Goal: Task Accomplishment & Management: Complete application form

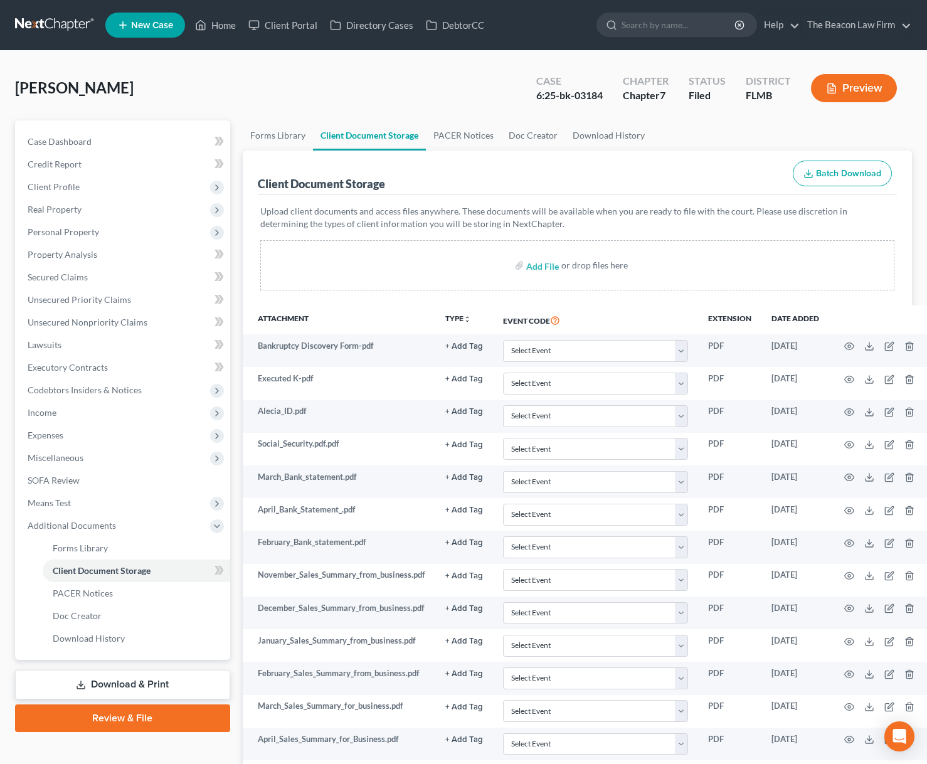
select select "9"
click at [41, 21] on link at bounding box center [55, 25] width 80 height 23
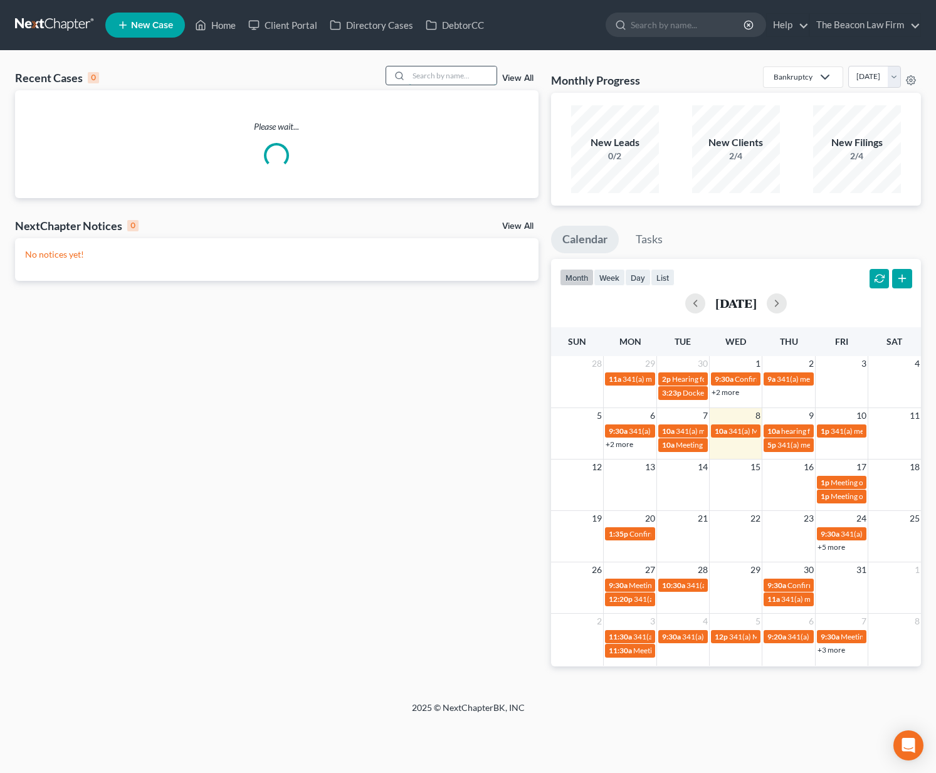
click at [457, 77] on input "search" at bounding box center [453, 75] width 88 height 18
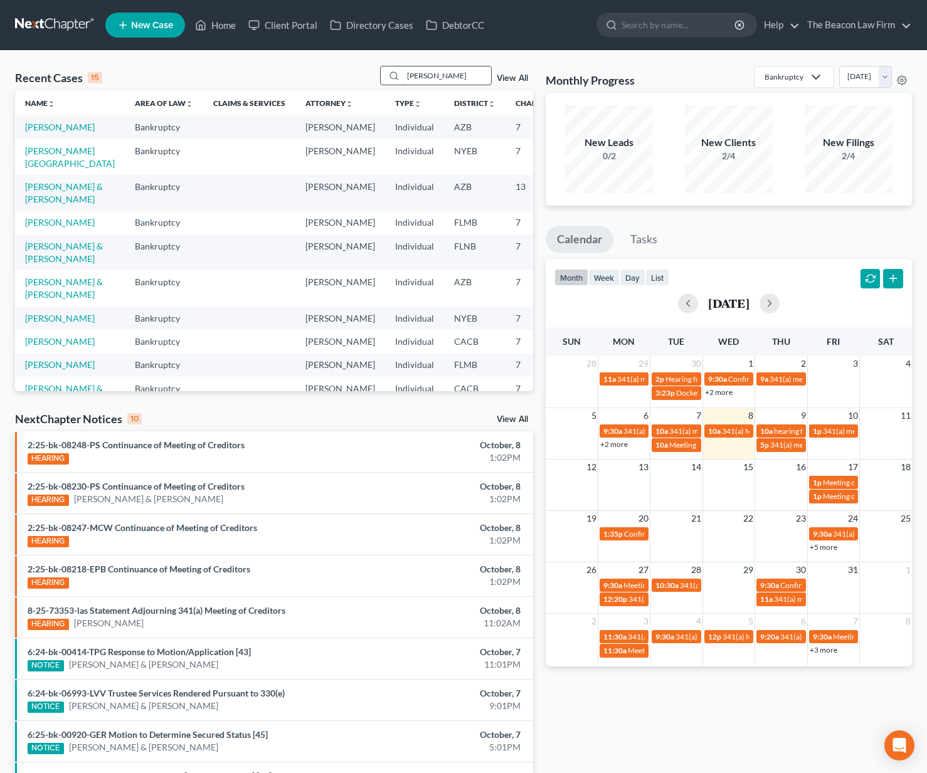
type input "Austin sakser"
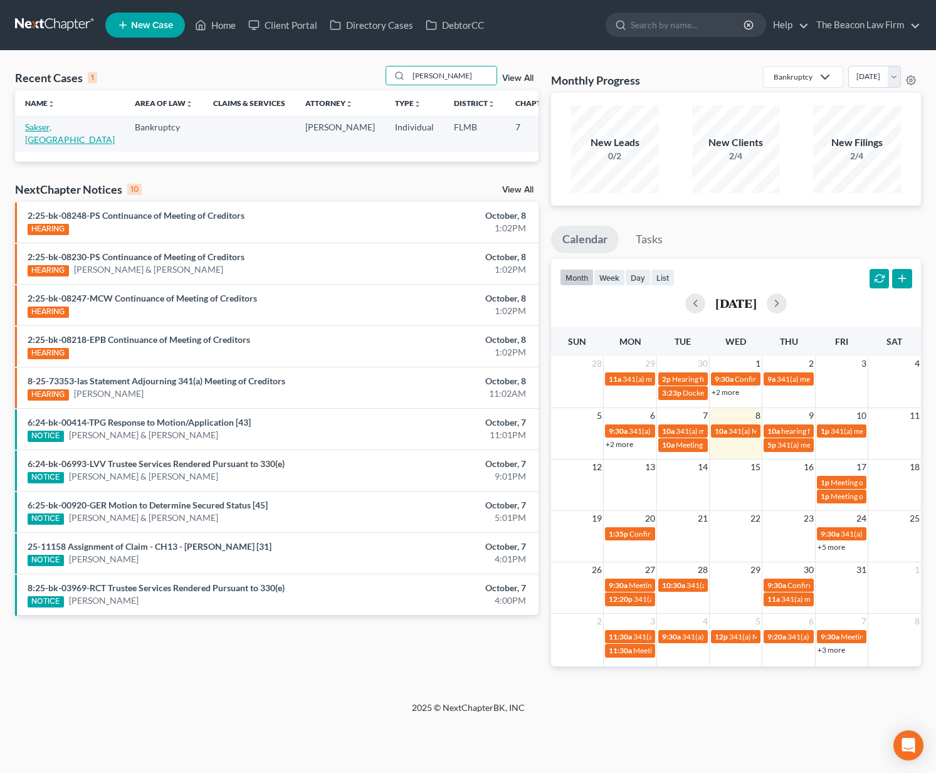
click at [38, 130] on link "Sakser, [GEOGRAPHIC_DATA]" at bounding box center [70, 133] width 90 height 23
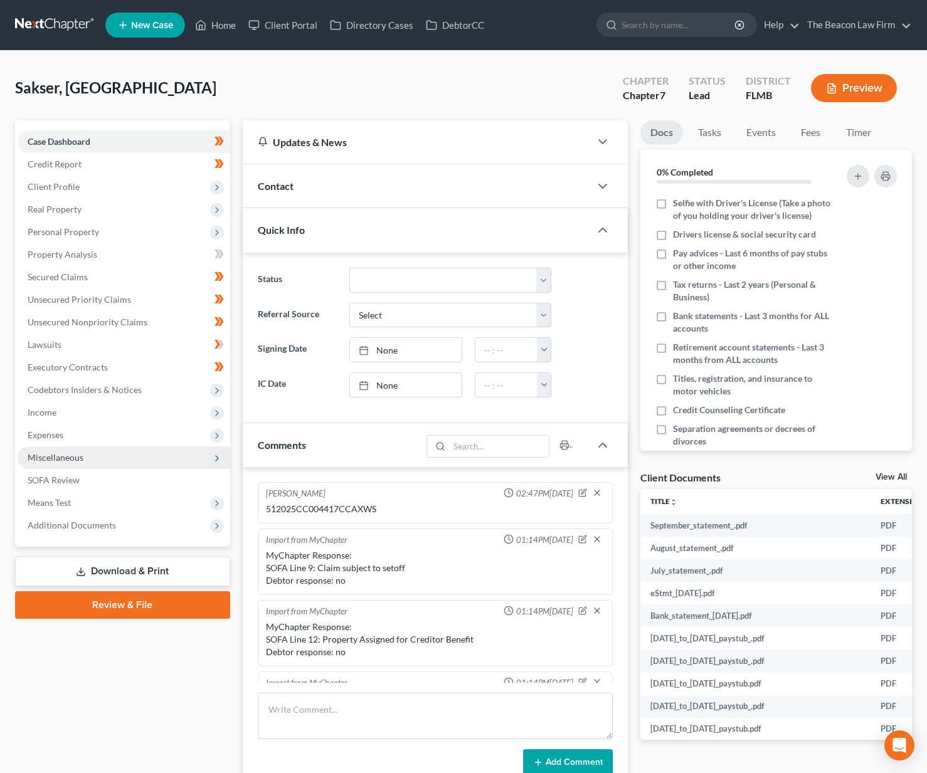
scroll to position [315, 0]
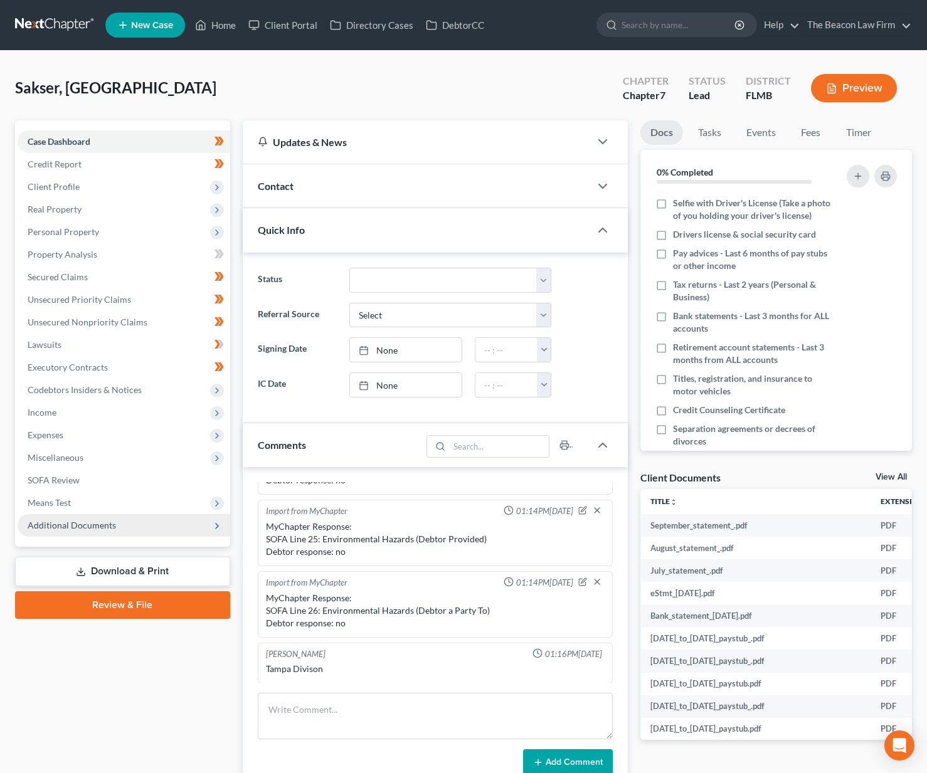
click at [105, 529] on span "Additional Documents" at bounding box center [72, 525] width 88 height 11
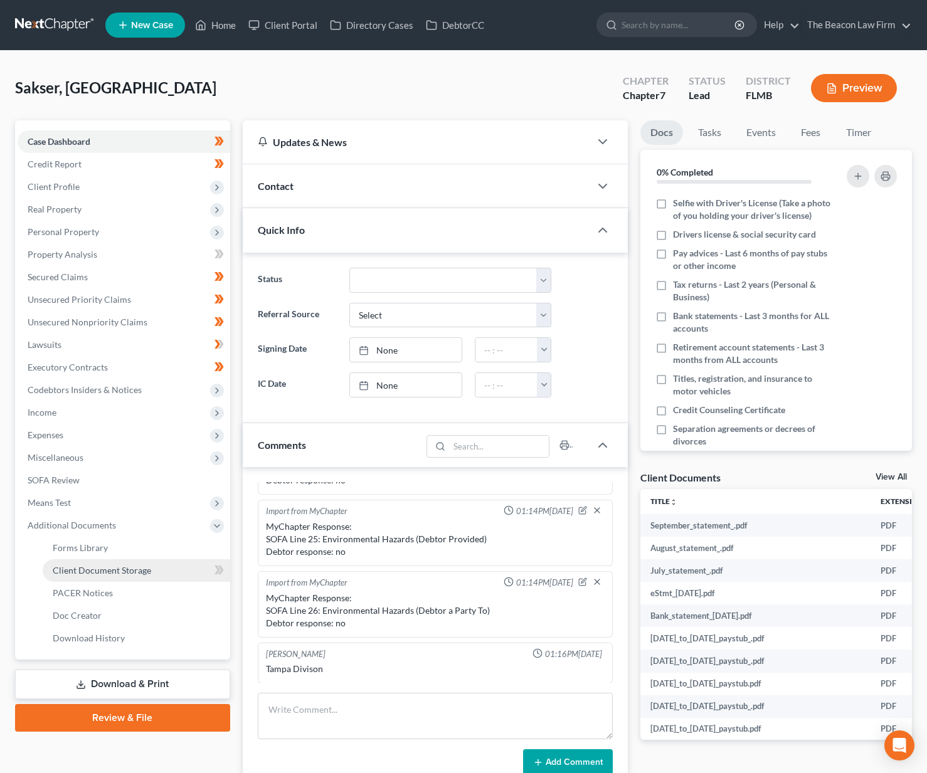
click at [102, 575] on span "Client Document Storage" at bounding box center [102, 570] width 98 height 11
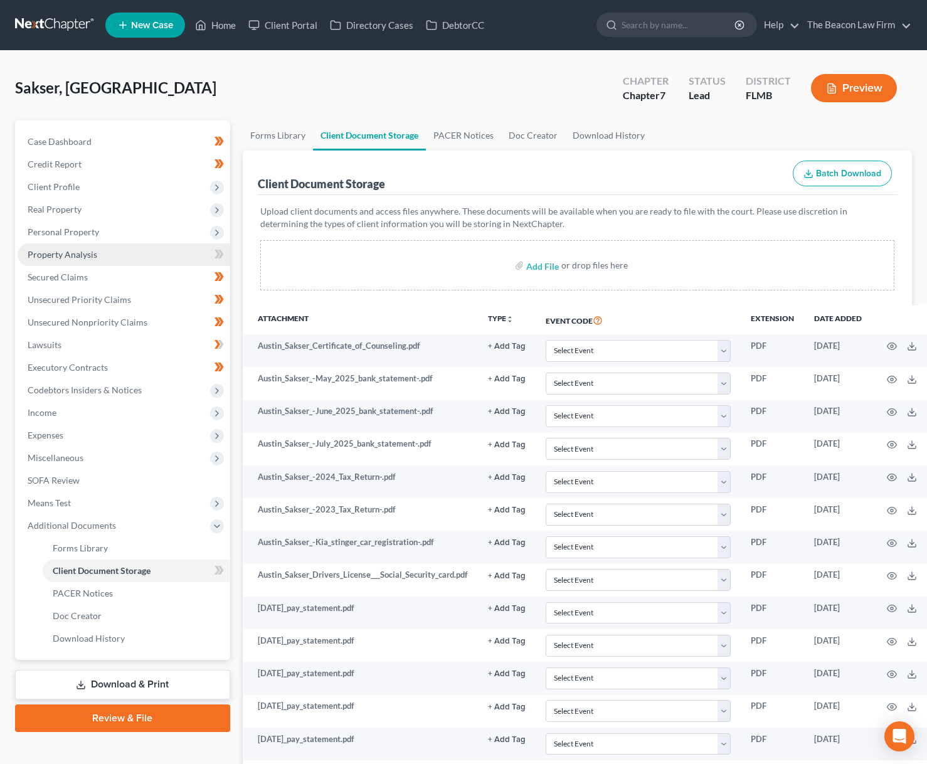
click at [59, 254] on span "Property Analysis" at bounding box center [63, 254] width 70 height 11
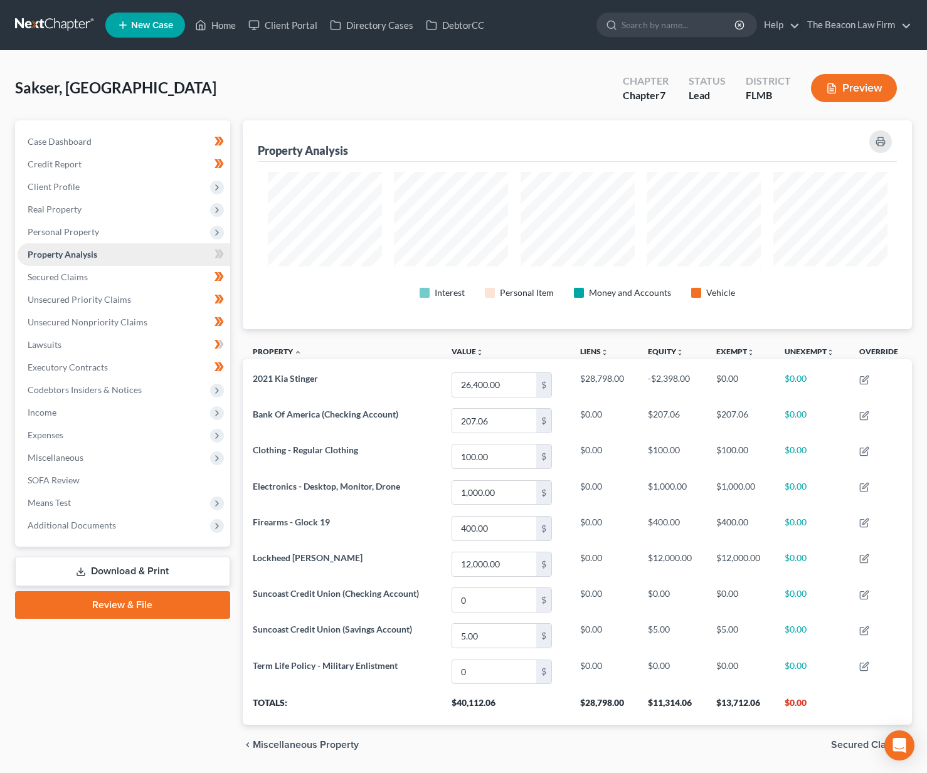
scroll to position [209, 669]
click at [68, 446] on span "Miscellaneous" at bounding box center [124, 457] width 213 height 23
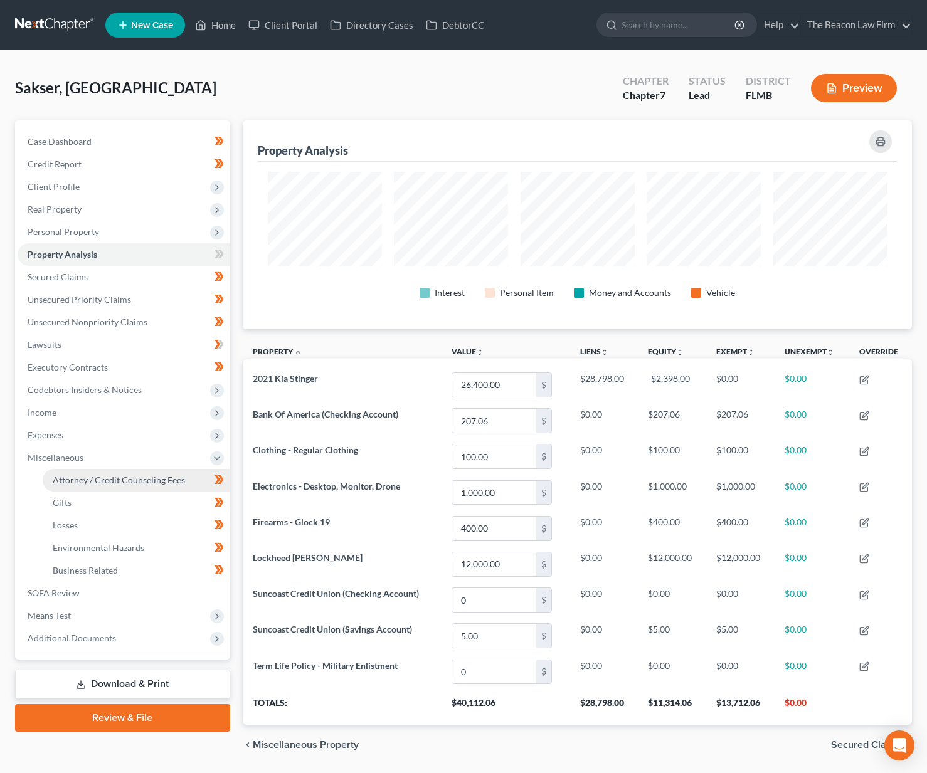
click at [88, 479] on span "Attorney / Credit Counseling Fees" at bounding box center [119, 480] width 132 height 11
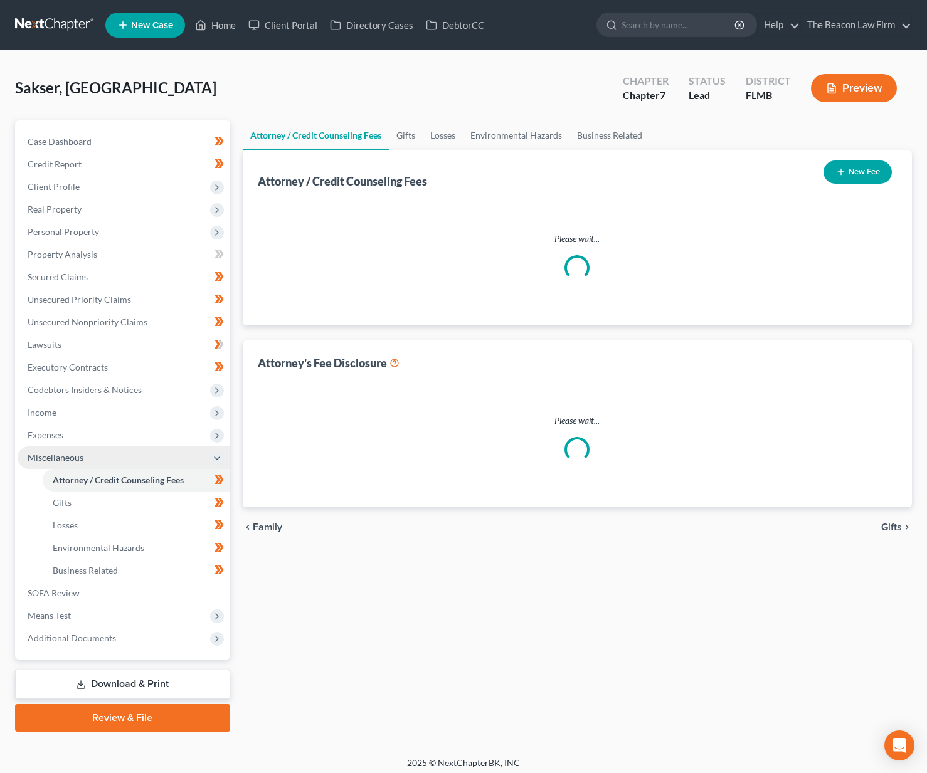
select select "28"
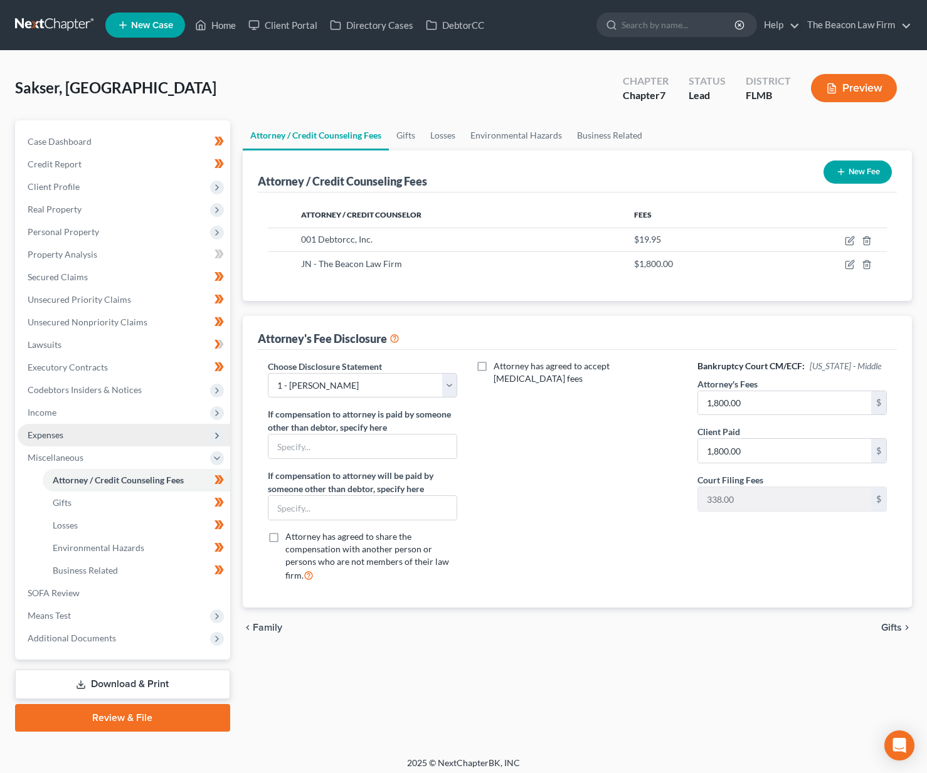
click at [78, 427] on span "Expenses" at bounding box center [124, 435] width 213 height 23
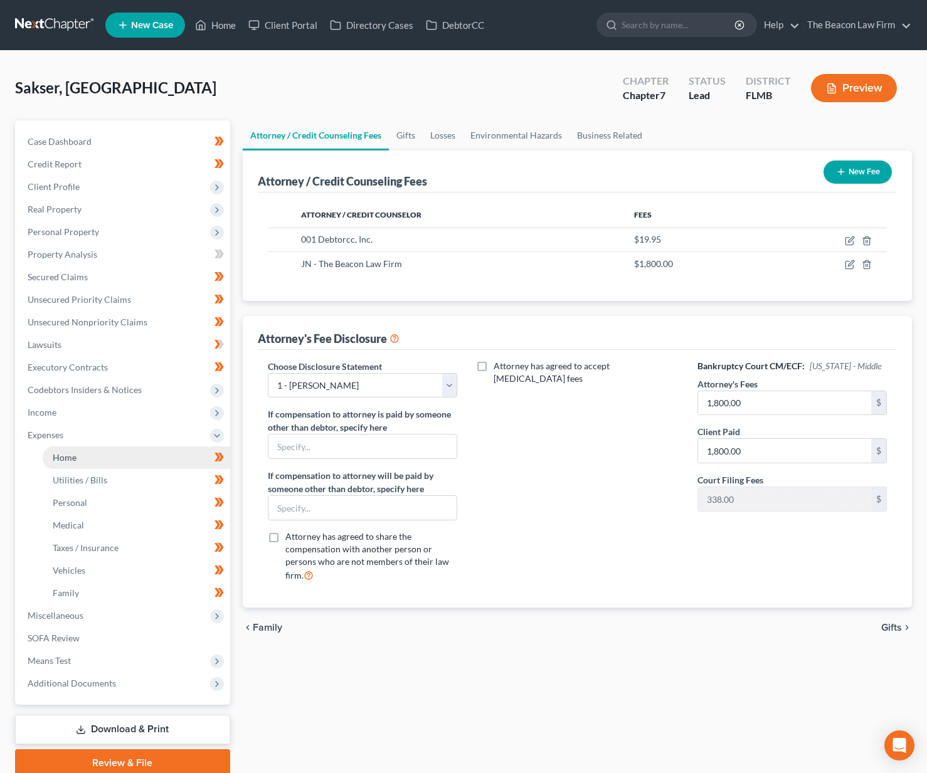
click at [73, 455] on span "Home" at bounding box center [65, 457] width 24 height 11
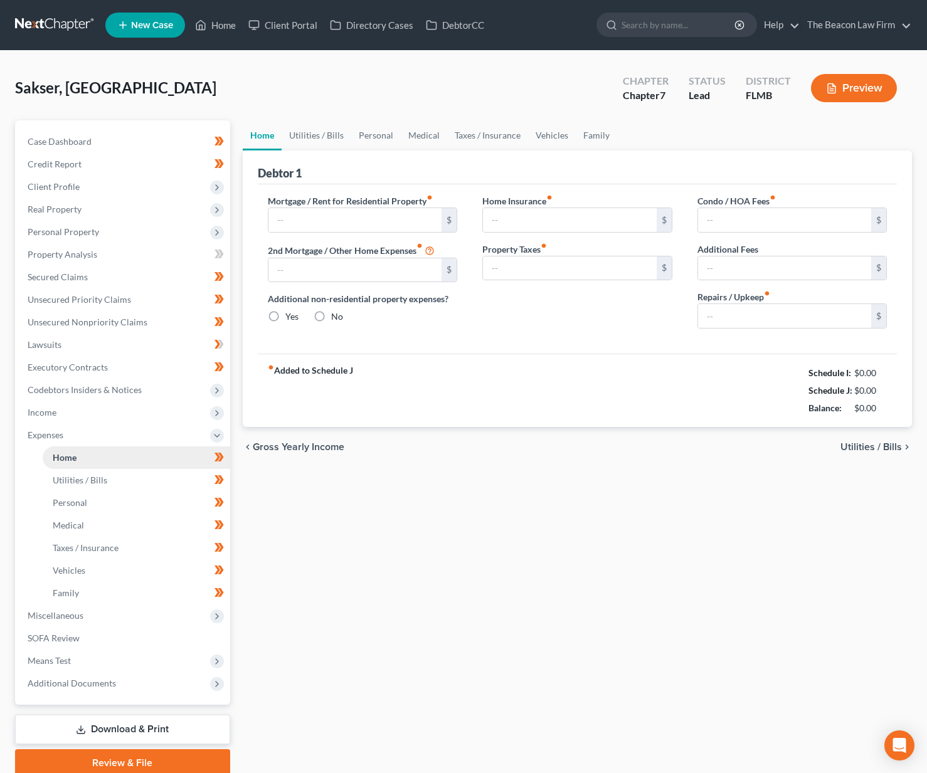
type input "650.00"
type input "0.00"
radio input "true"
type input "0.00"
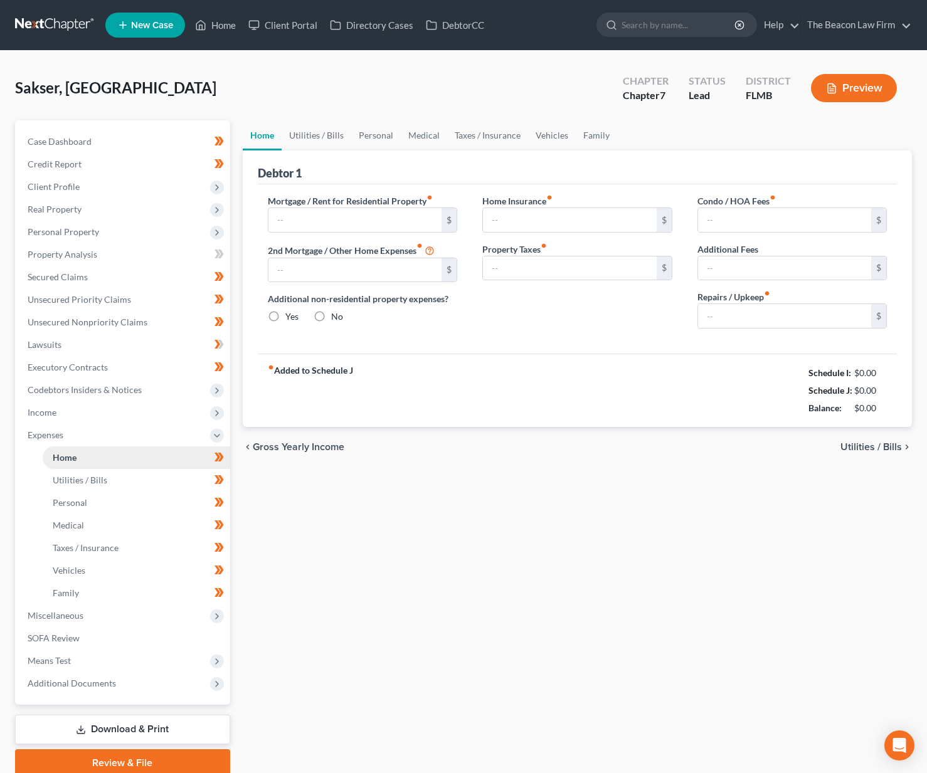
type input "0.00"
click at [317, 135] on link "Utilities / Bills" at bounding box center [317, 135] width 70 height 30
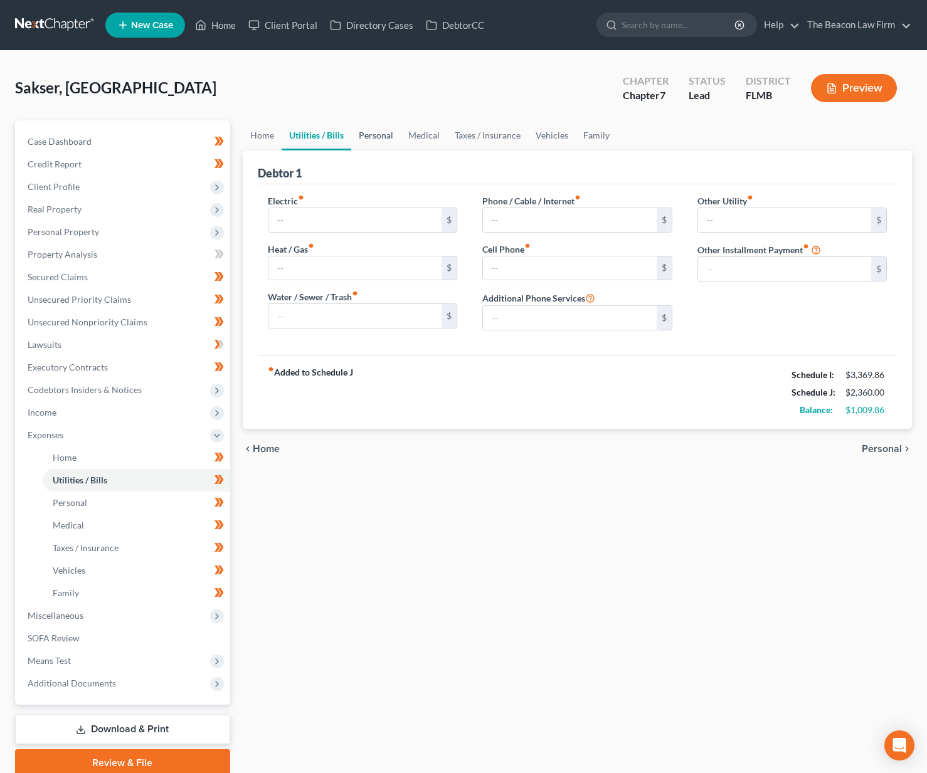
click at [369, 138] on link "Personal" at bounding box center [376, 135] width 50 height 30
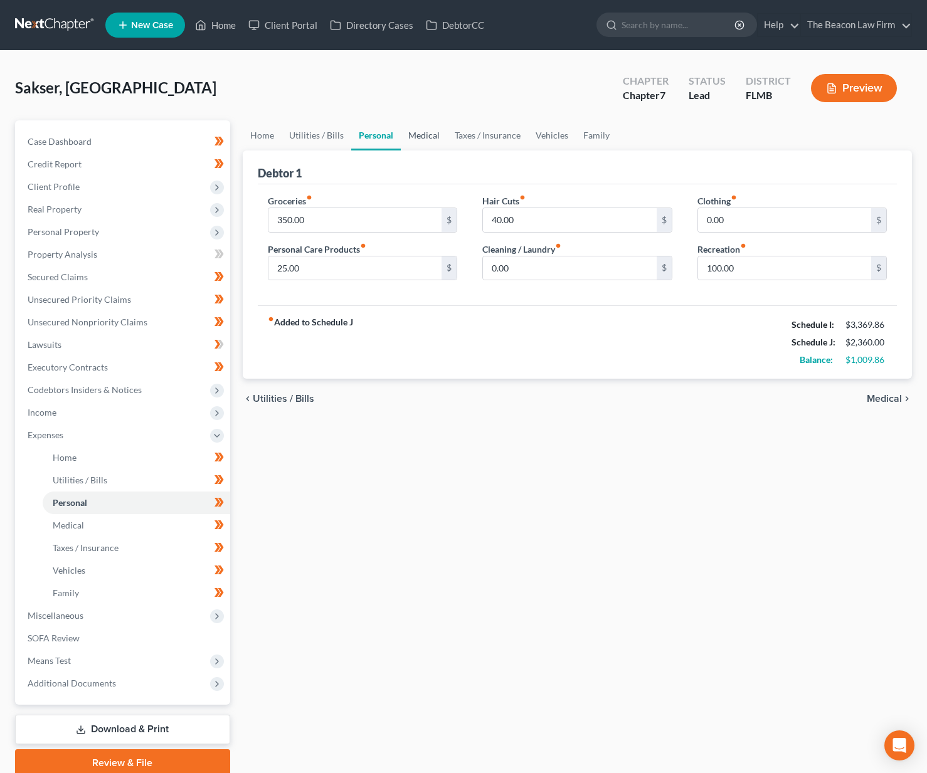
click at [421, 132] on link "Medical" at bounding box center [424, 135] width 46 height 30
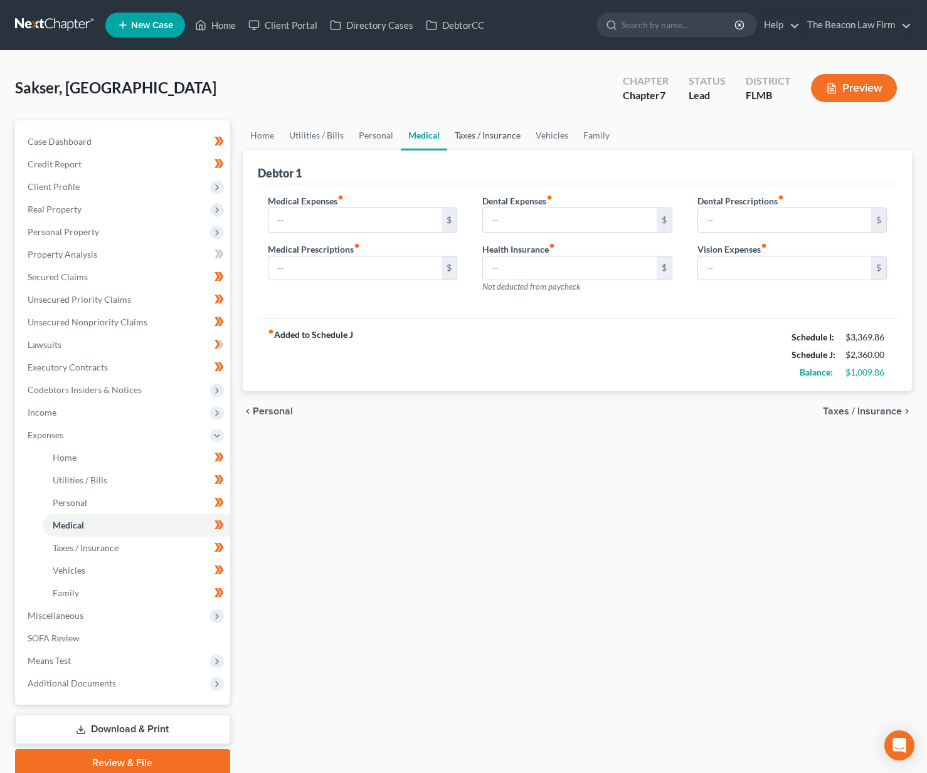
click at [448, 132] on link "Taxes / Insurance" at bounding box center [487, 135] width 81 height 30
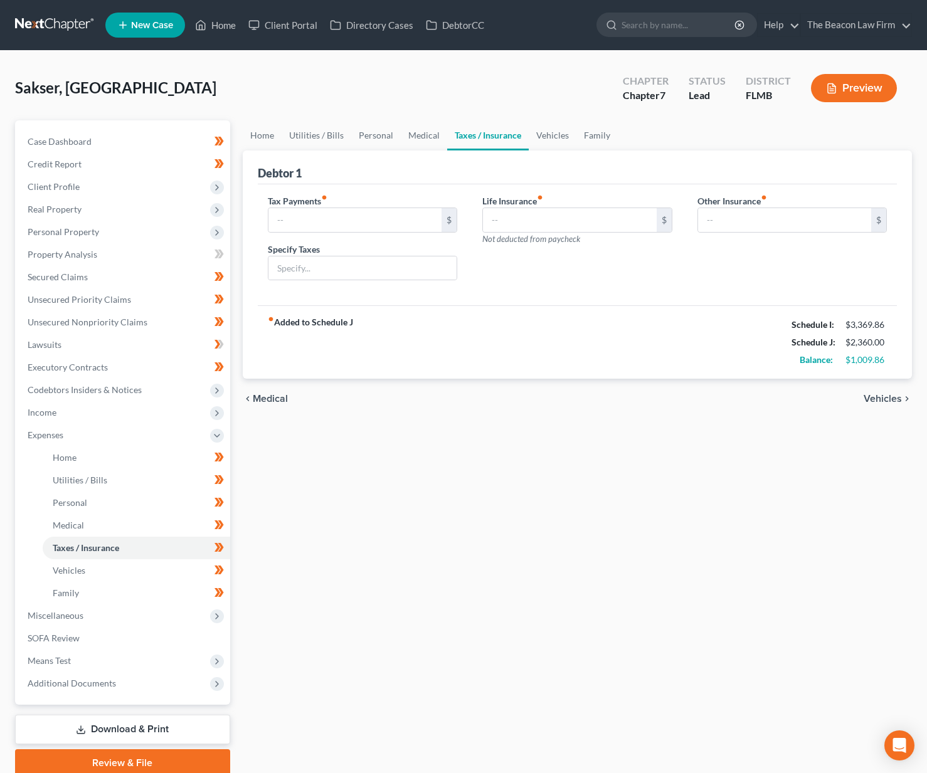
click at [575, 150] on div "Debtor 1" at bounding box center [578, 167] width 640 height 34
click at [545, 132] on link "Vehicles" at bounding box center [553, 135] width 48 height 30
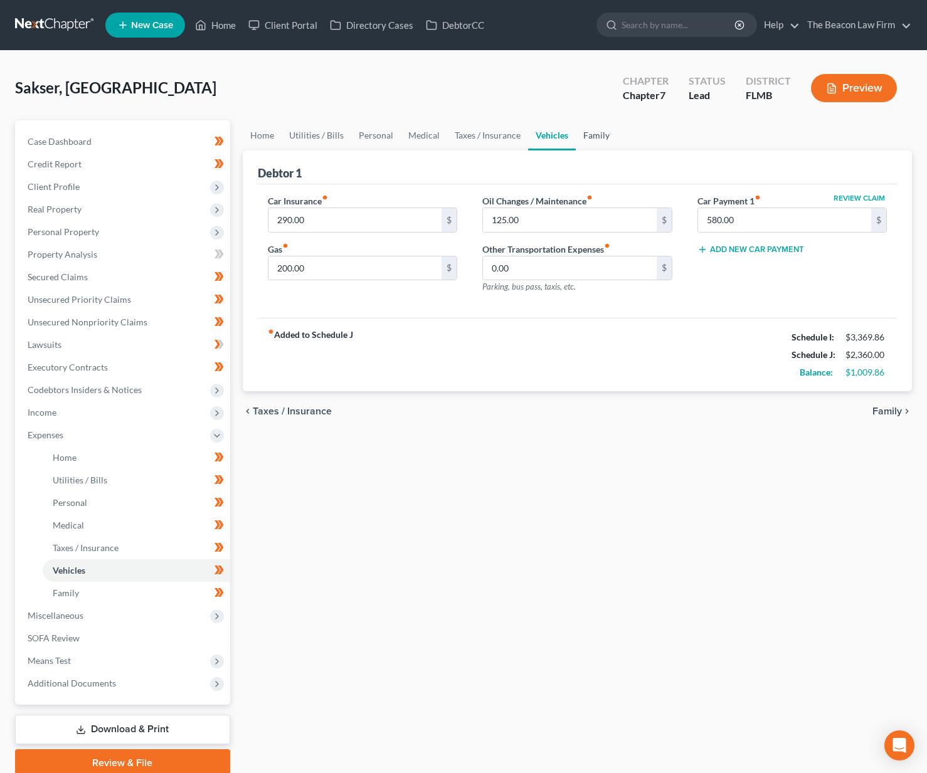
click at [597, 142] on link "Family" at bounding box center [596, 135] width 41 height 30
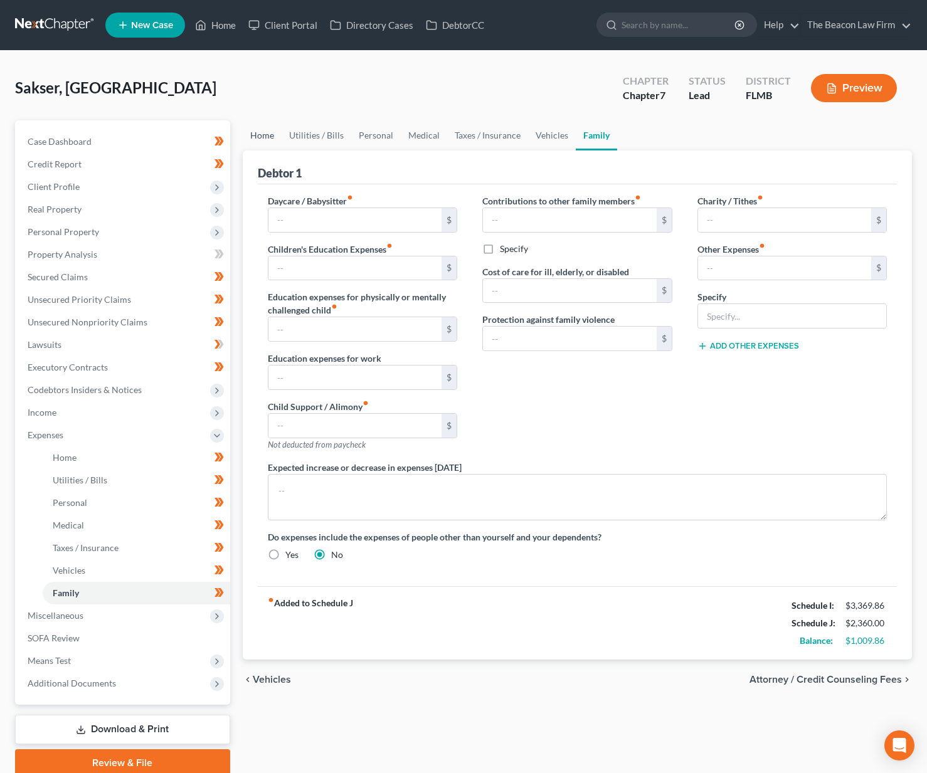
click at [259, 134] on link "Home" at bounding box center [262, 135] width 39 height 30
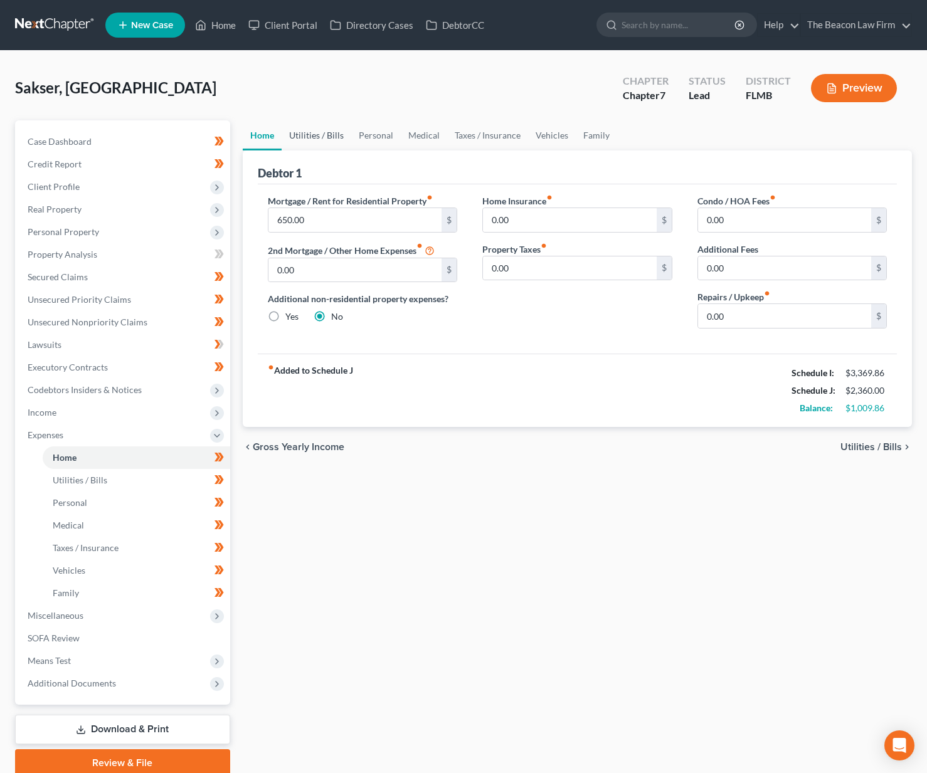
click at [288, 135] on link "Utilities / Bills" at bounding box center [317, 135] width 70 height 30
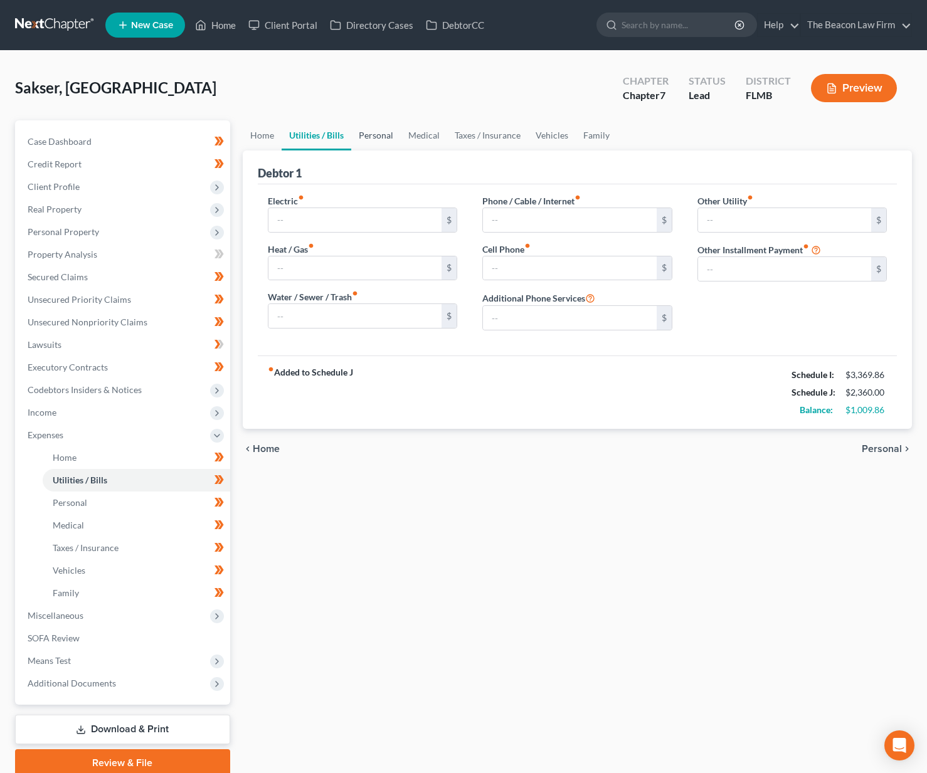
click at [371, 139] on link "Personal" at bounding box center [376, 135] width 50 height 30
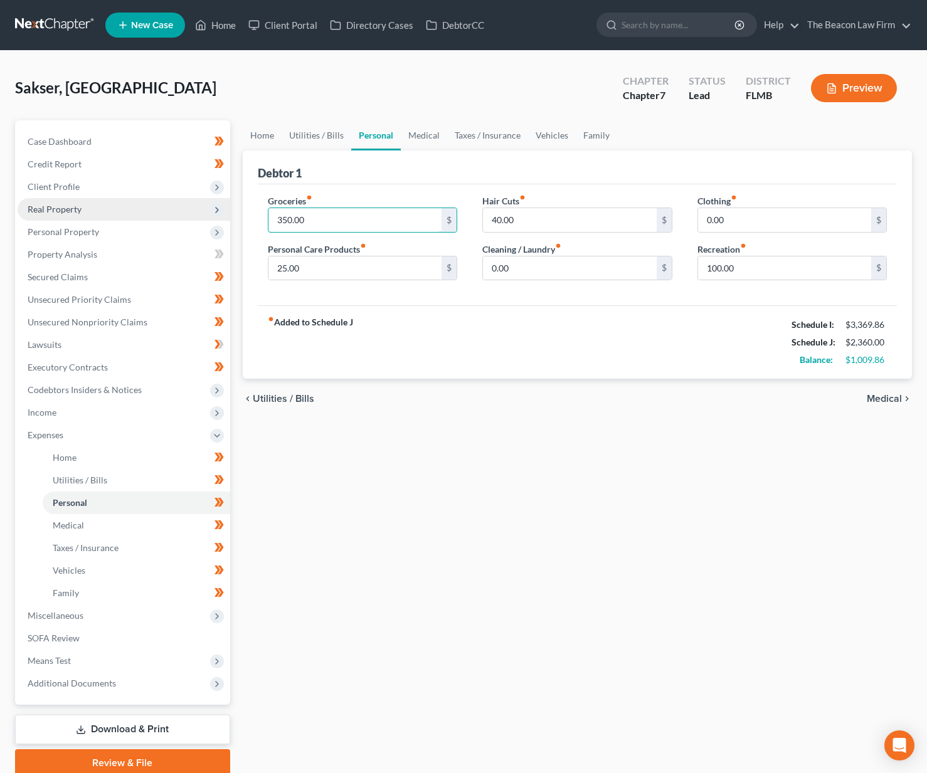
drag, startPoint x: 365, startPoint y: 223, endPoint x: 224, endPoint y: 208, distance: 141.2
click at [227, 209] on div "Petition Navigation Case Dashboard Payments Invoices Payments Payments Credit R…" at bounding box center [463, 448] width 909 height 656
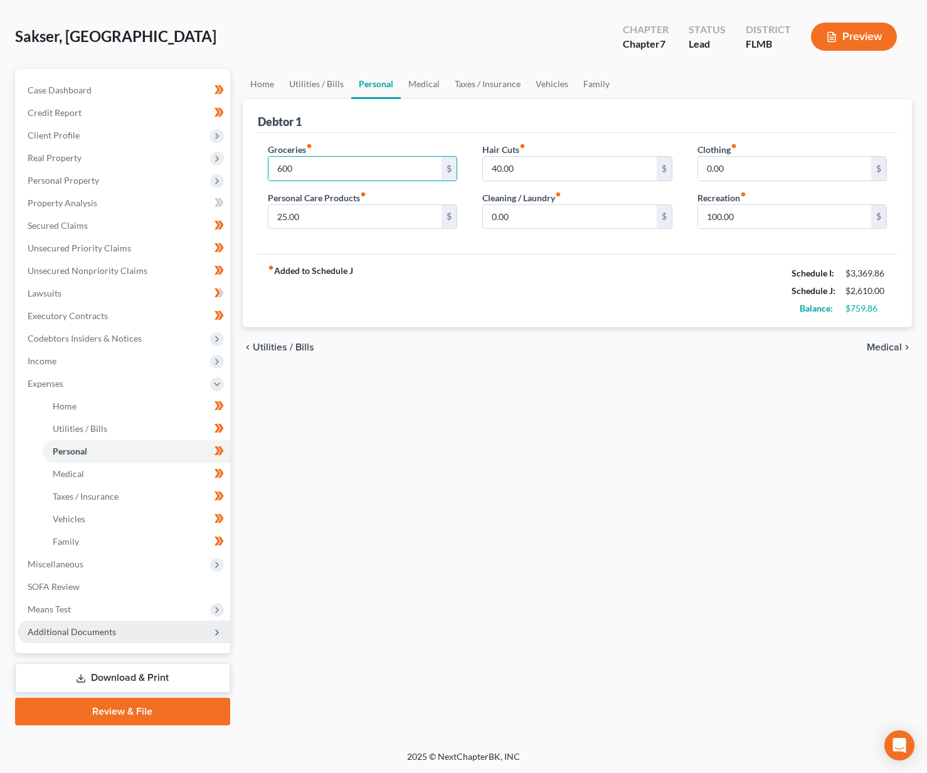
click at [99, 632] on span "Additional Documents" at bounding box center [72, 631] width 88 height 11
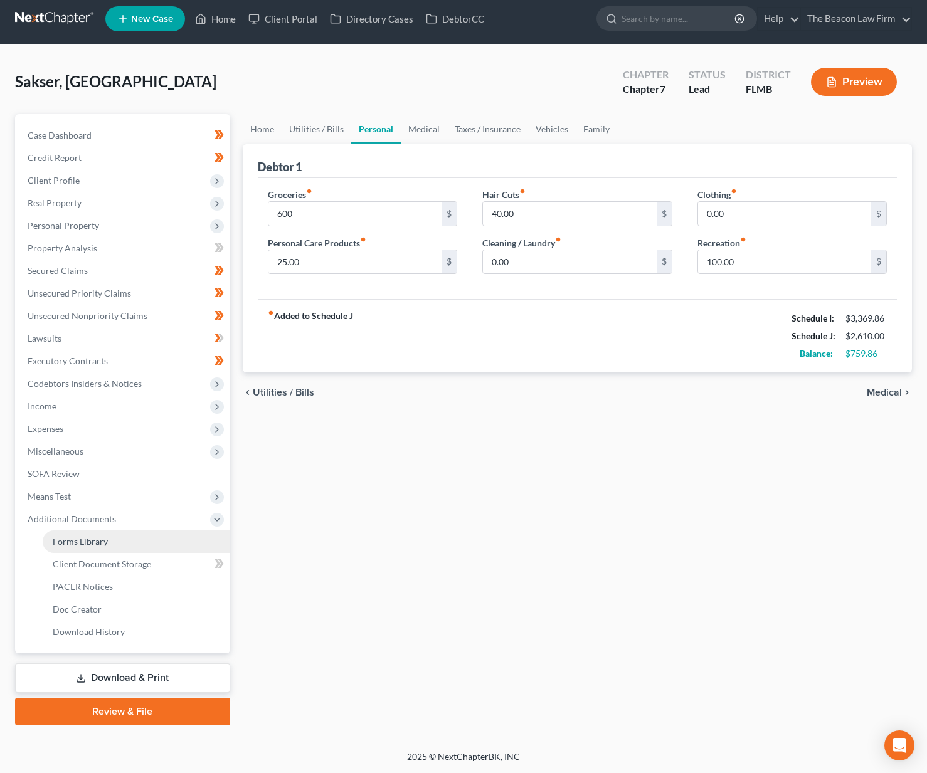
scroll to position [6, 0]
click at [125, 566] on span "Client Document Storage" at bounding box center [102, 564] width 98 height 11
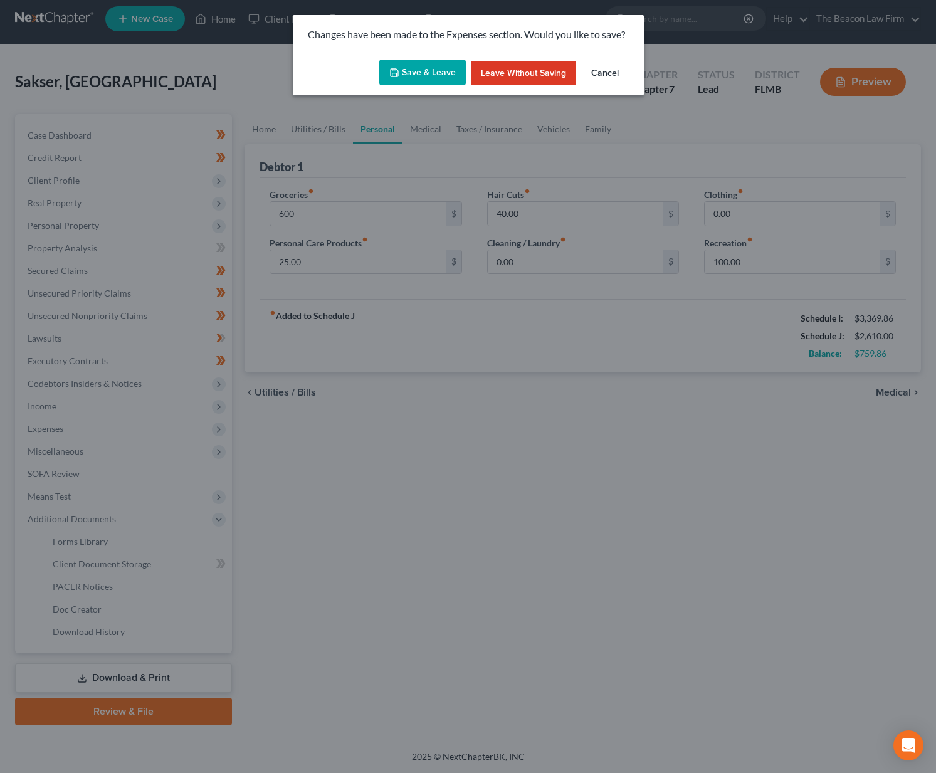
click at [453, 71] on button "Save & Leave" at bounding box center [422, 73] width 87 height 26
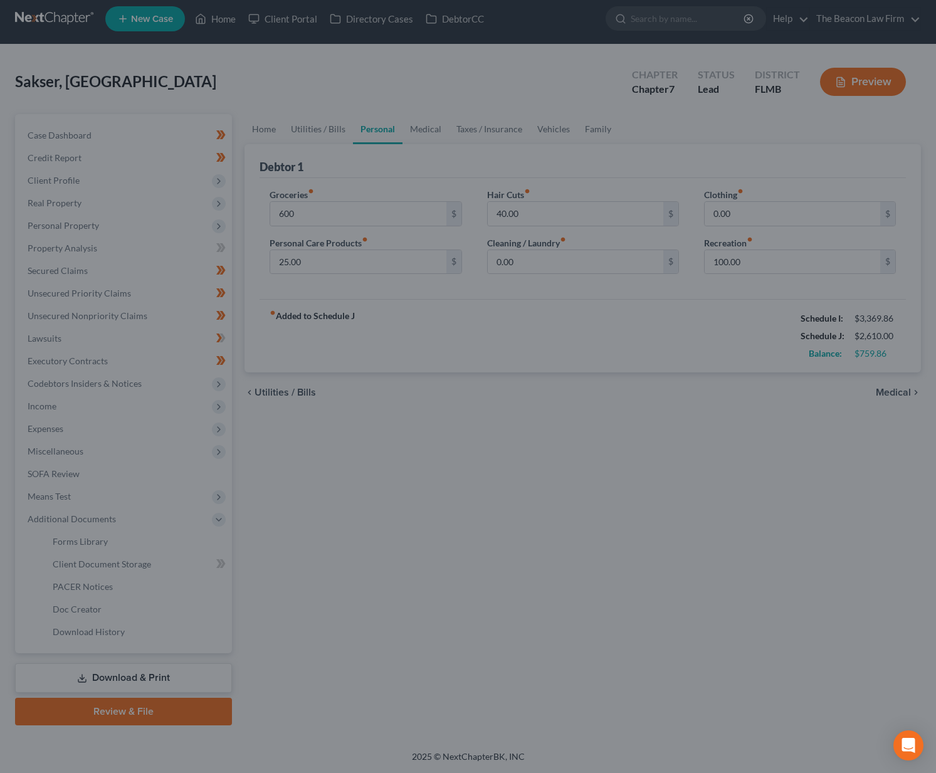
type input "600.00"
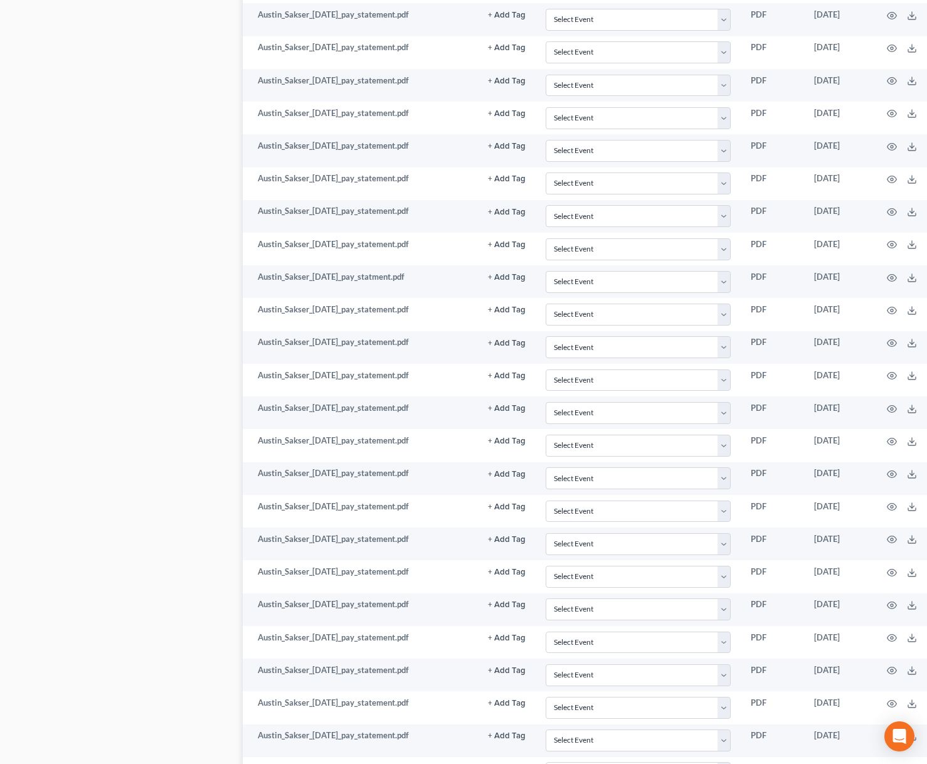
scroll to position [211, 0]
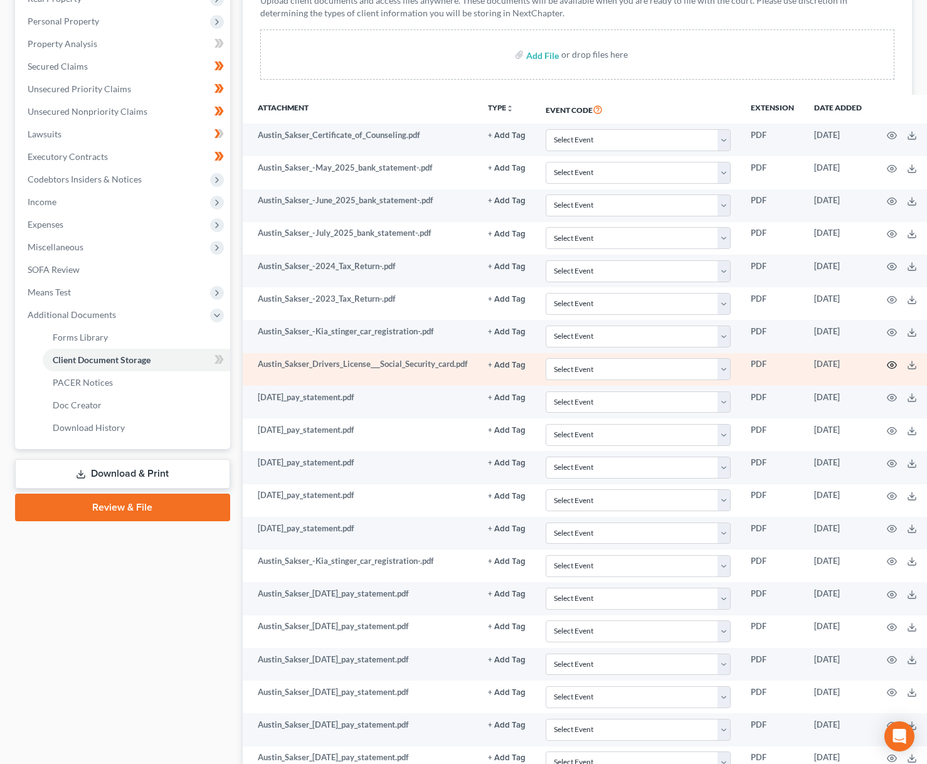
click at [894, 364] on icon "button" at bounding box center [892, 365] width 10 height 10
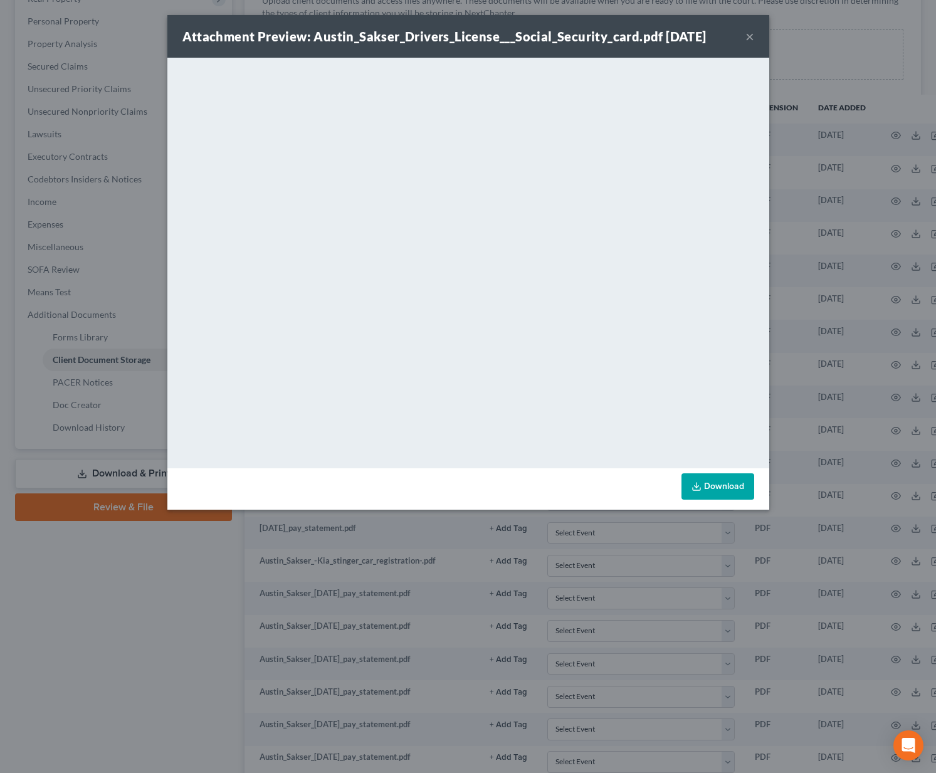
click at [752, 41] on button "×" at bounding box center [749, 36] width 9 height 15
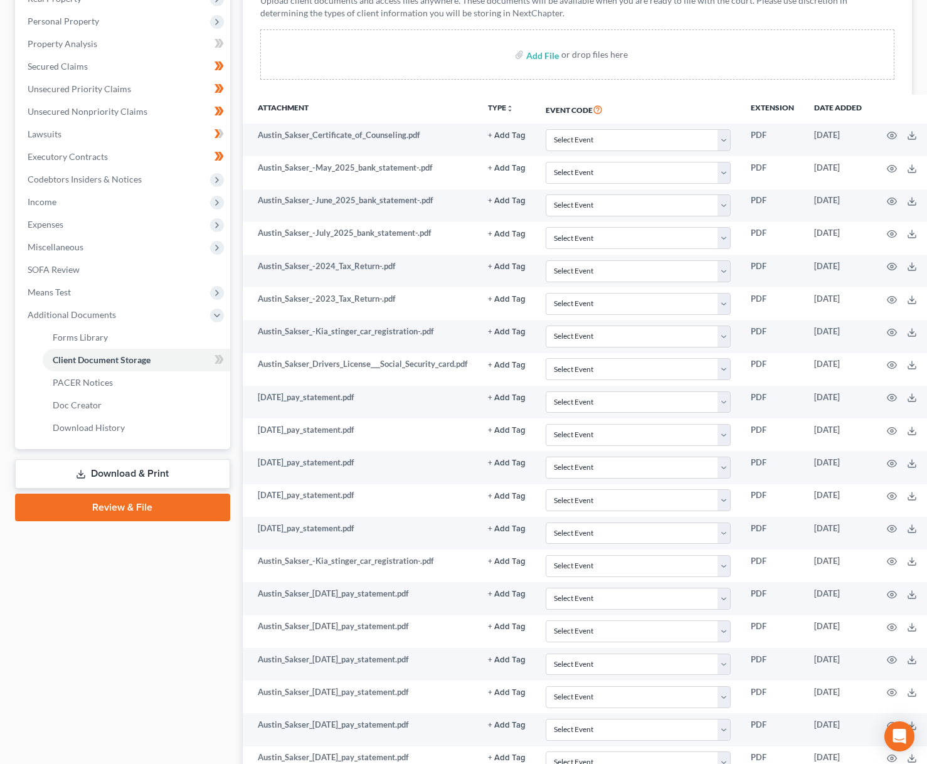
scroll to position [0, 0]
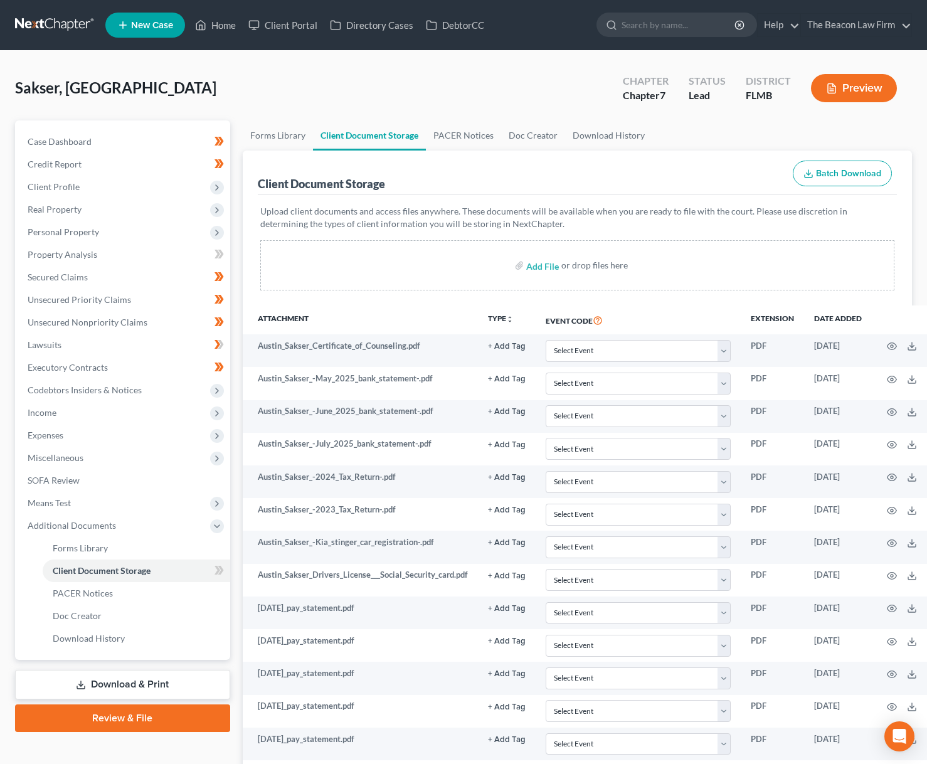
click at [73, 25] on link at bounding box center [55, 25] width 80 height 23
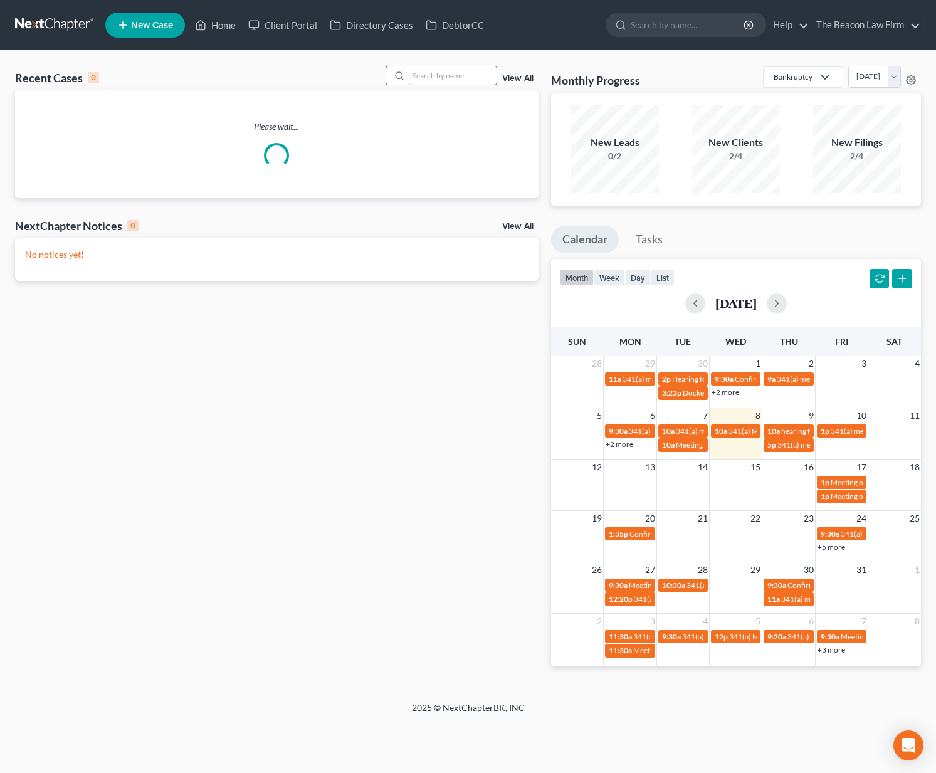
click at [458, 83] on input "search" at bounding box center [453, 75] width 88 height 18
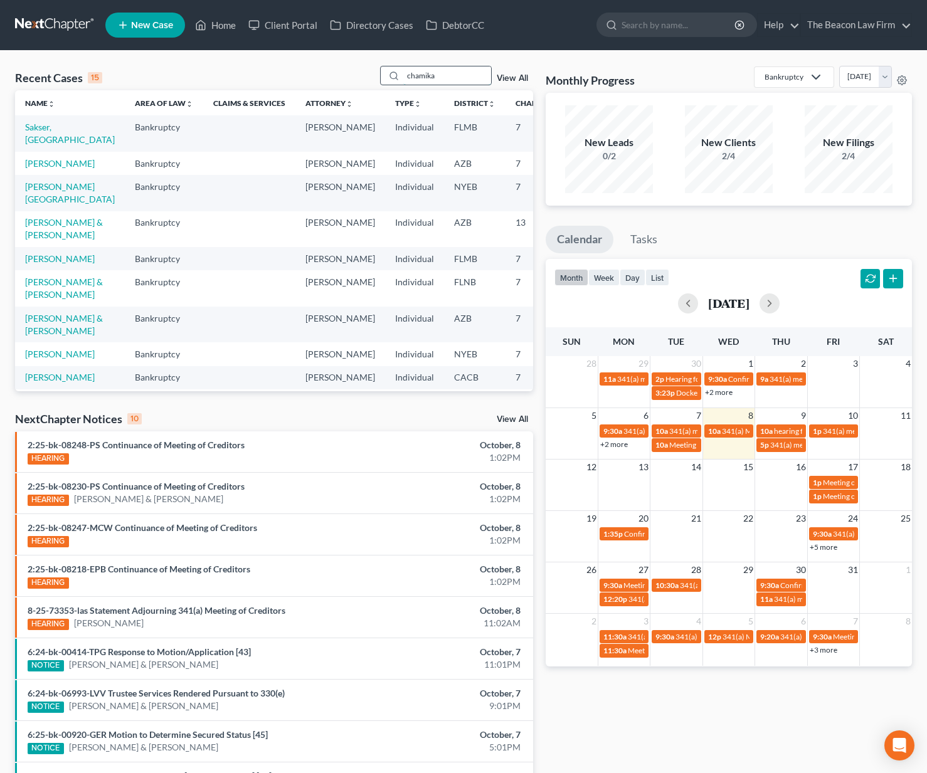
type input "chamika"
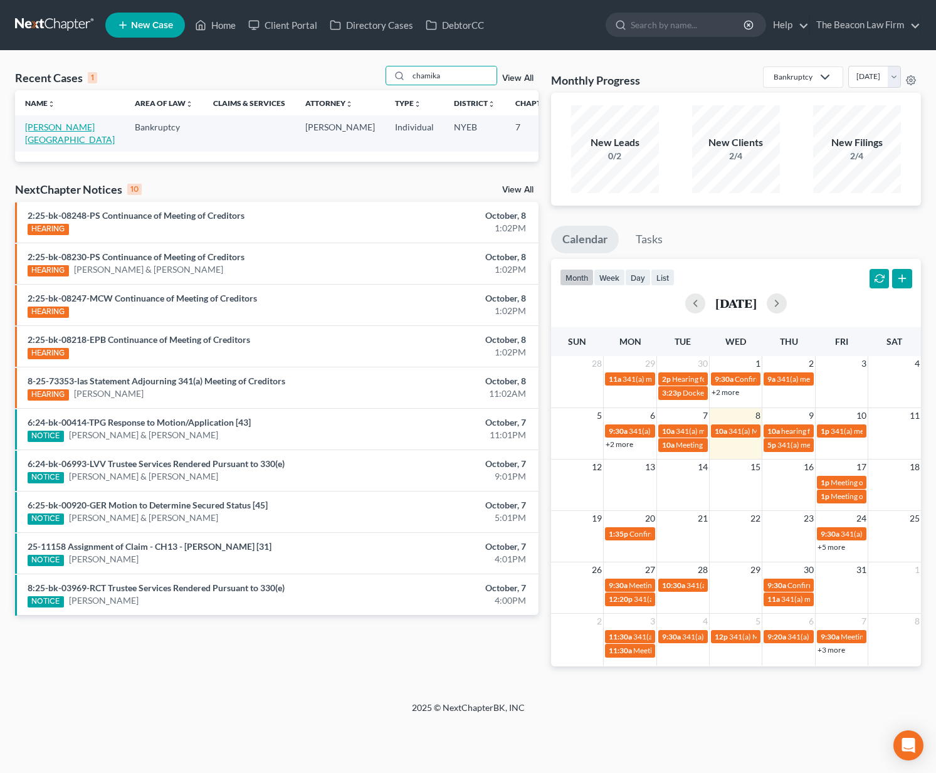
click at [52, 137] on link "[PERSON_NAME][GEOGRAPHIC_DATA]" at bounding box center [70, 133] width 90 height 23
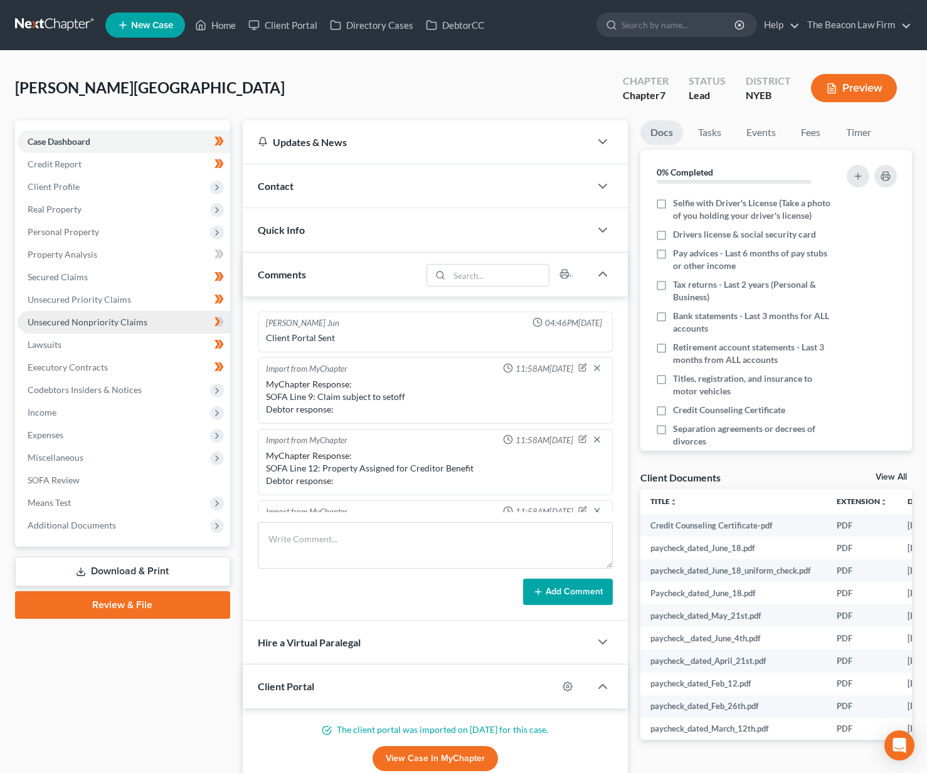
scroll to position [313, 0]
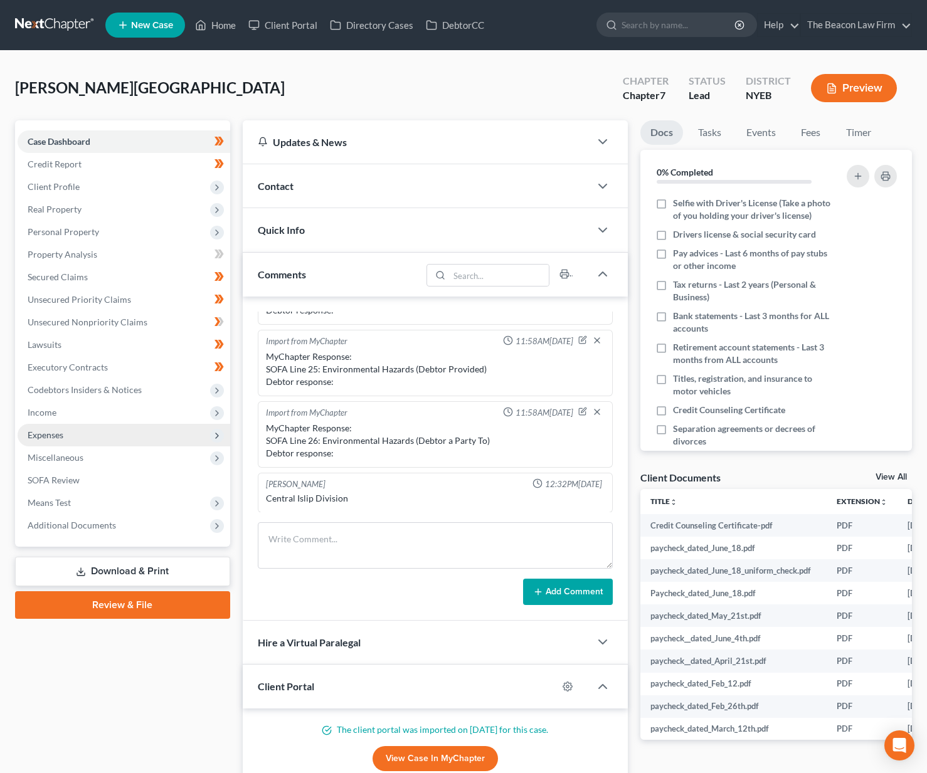
click at [78, 440] on span "Expenses" at bounding box center [124, 435] width 213 height 23
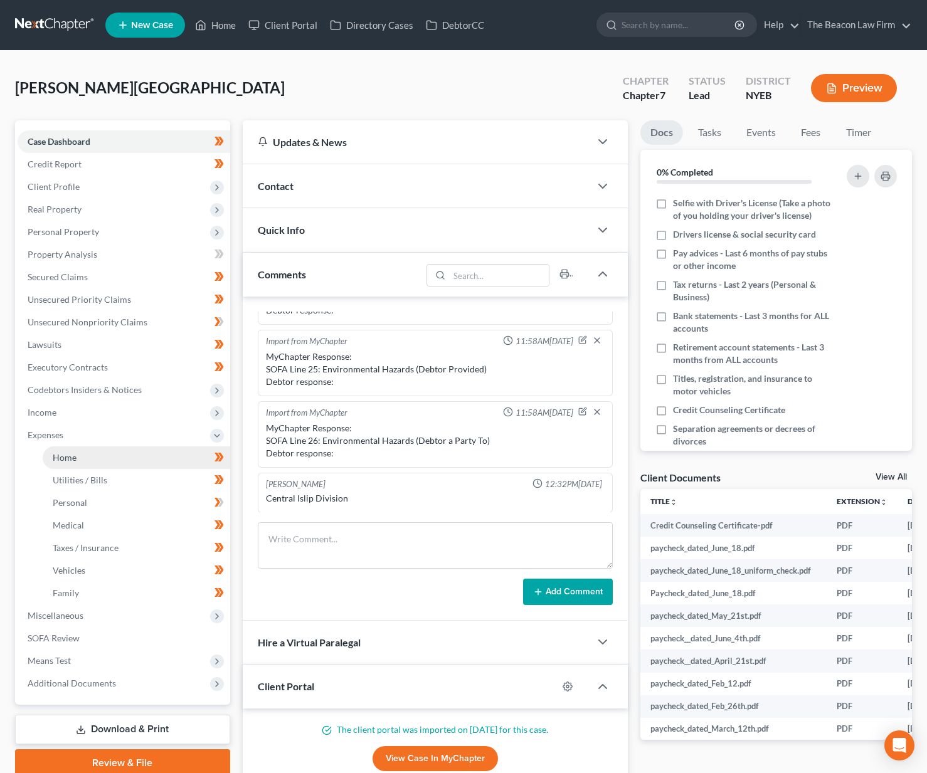
click at [78, 452] on link "Home" at bounding box center [136, 457] width 187 height 23
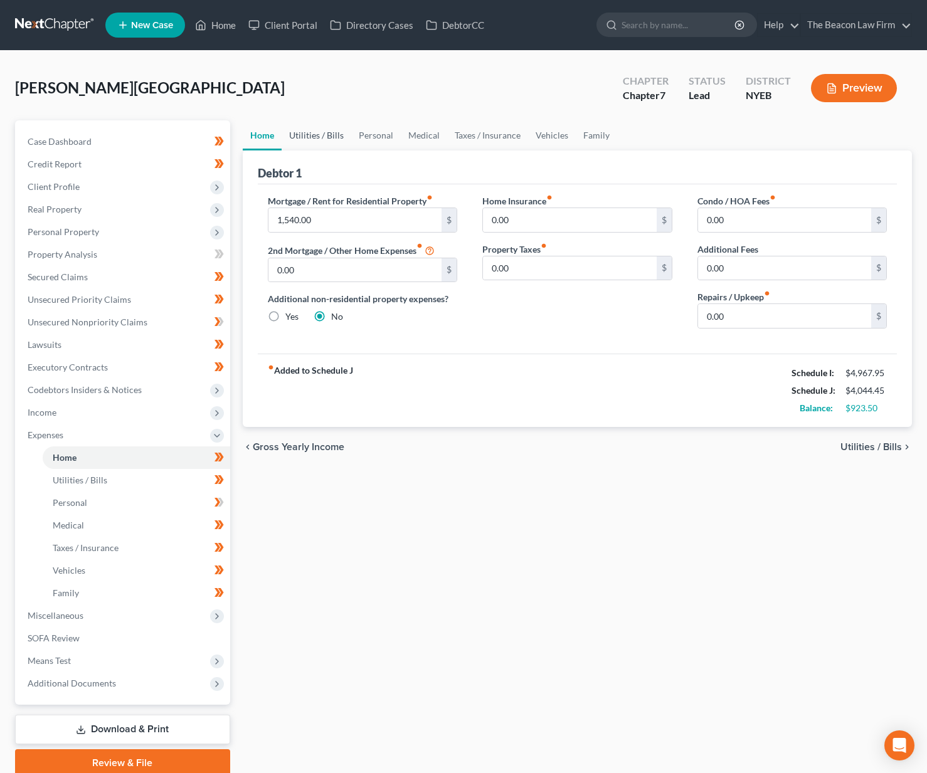
click at [305, 132] on link "Utilities / Bills" at bounding box center [317, 135] width 70 height 30
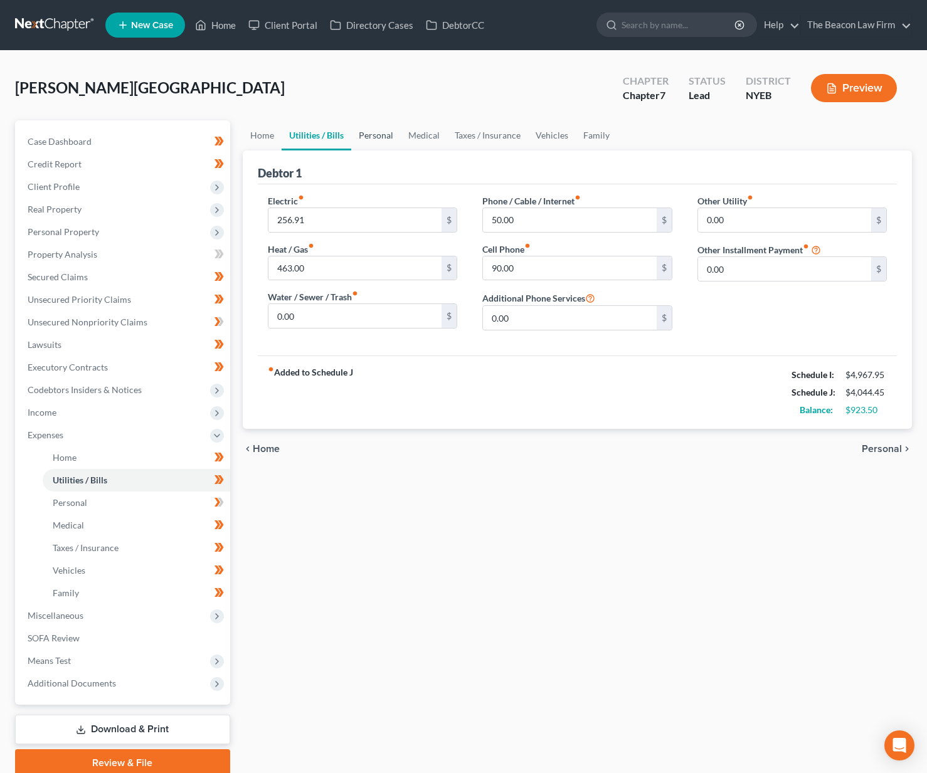
click at [370, 141] on link "Personal" at bounding box center [376, 135] width 50 height 30
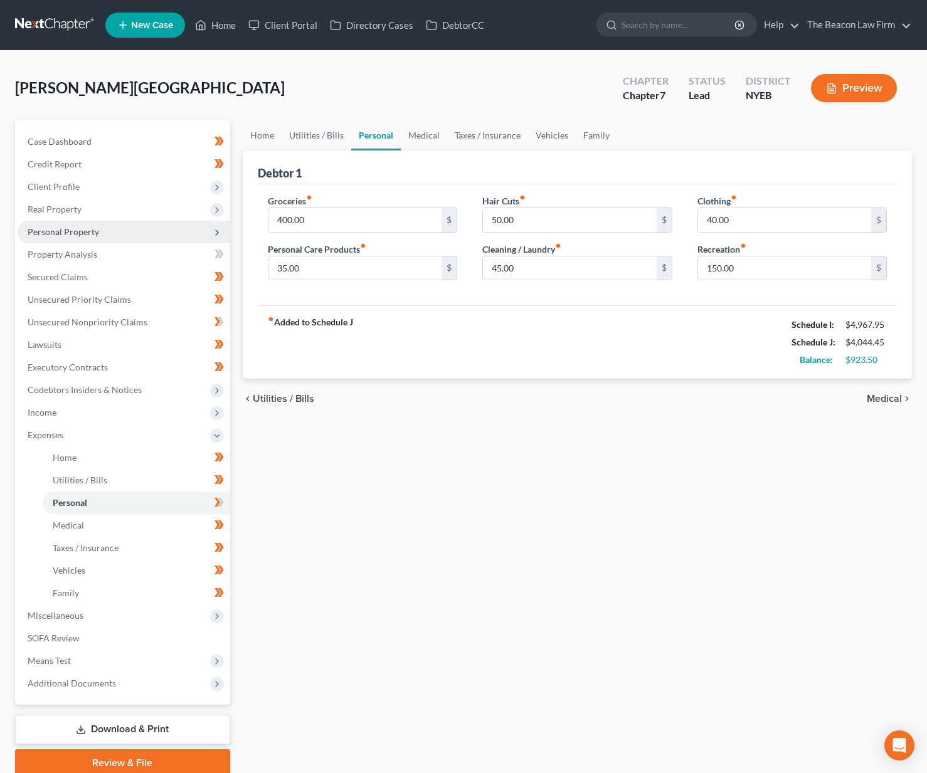
click at [89, 235] on span "Personal Property" at bounding box center [63, 231] width 71 height 11
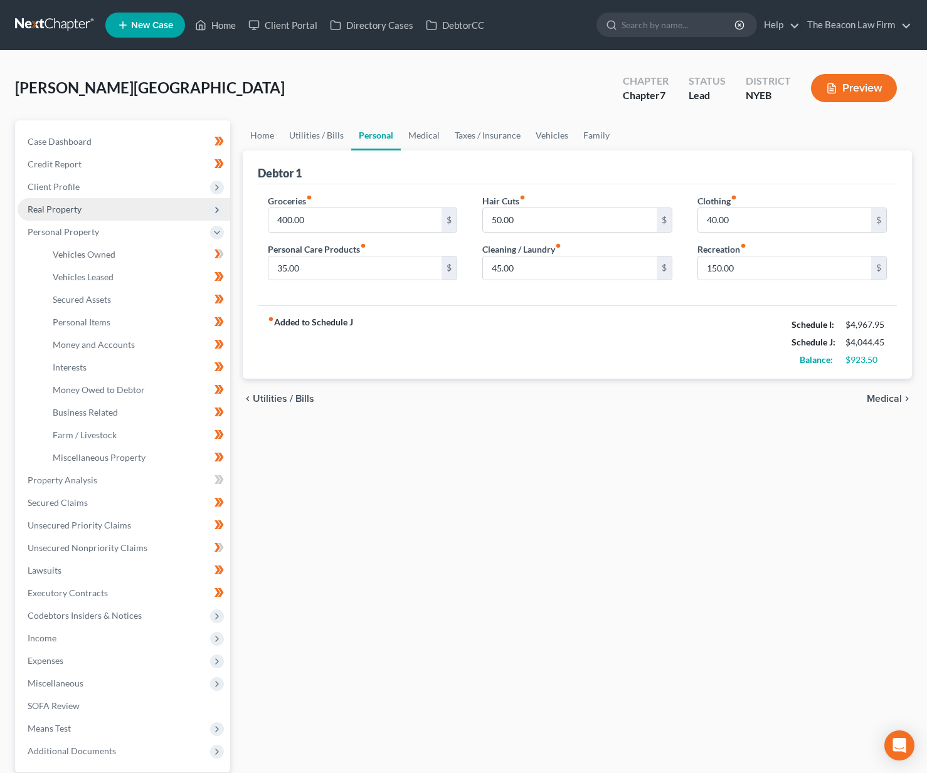
click at [66, 211] on span "Real Property" at bounding box center [55, 209] width 54 height 11
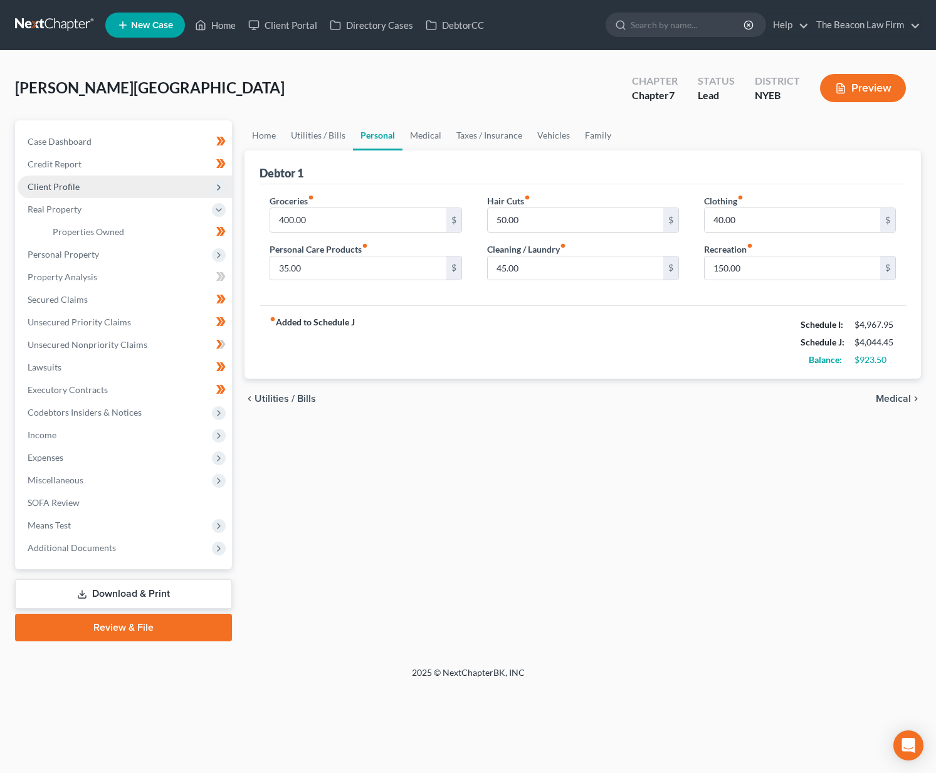
click at [75, 190] on span "Client Profile" at bounding box center [54, 186] width 52 height 11
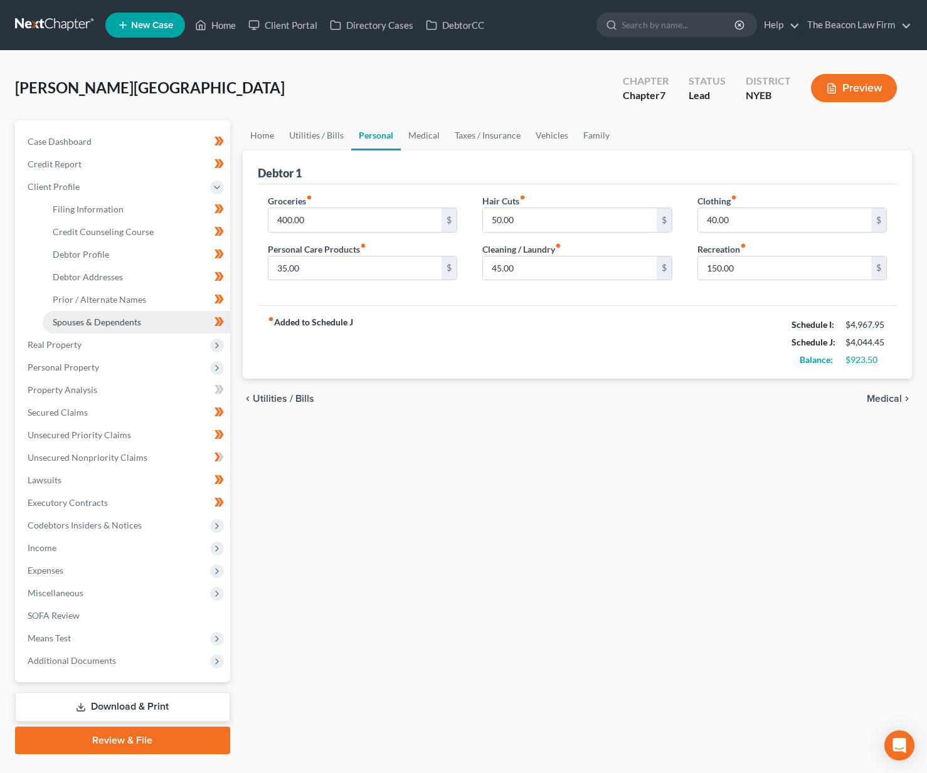
click at [90, 325] on span "Spouses & Dependents" at bounding box center [97, 322] width 88 height 11
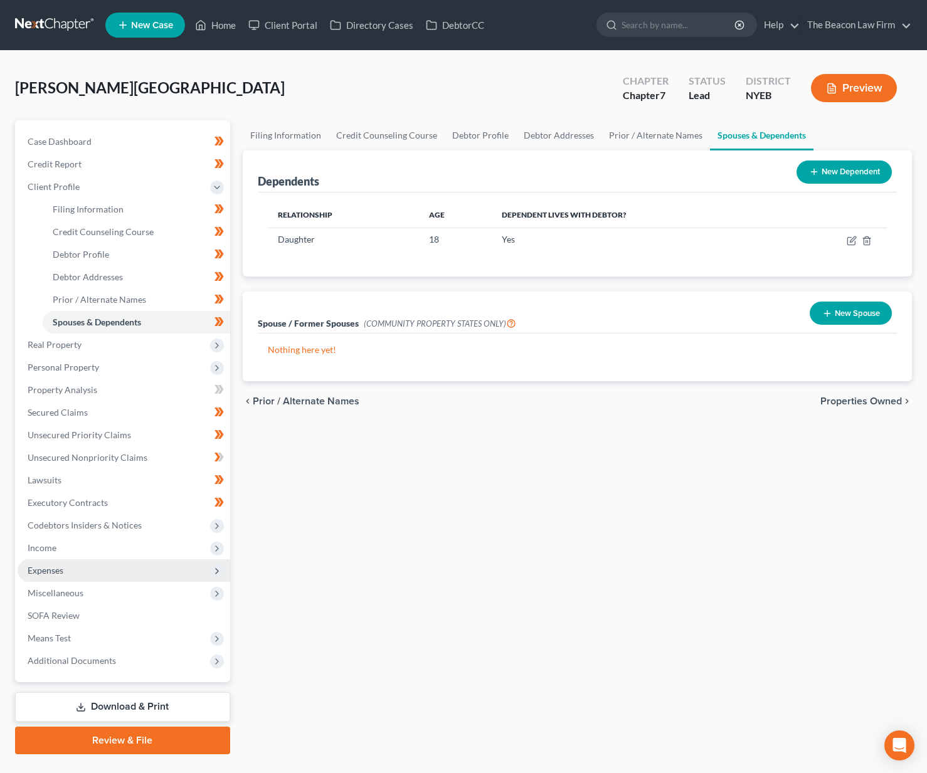
click at [44, 575] on span "Expenses" at bounding box center [46, 570] width 36 height 11
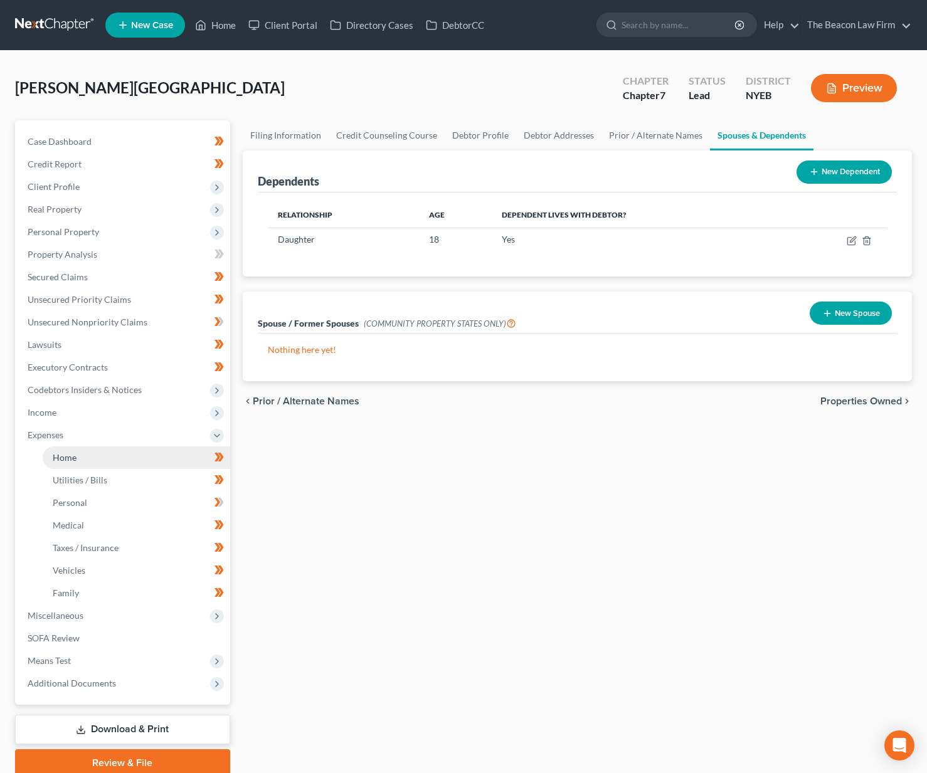
click at [79, 461] on link "Home" at bounding box center [136, 457] width 187 height 23
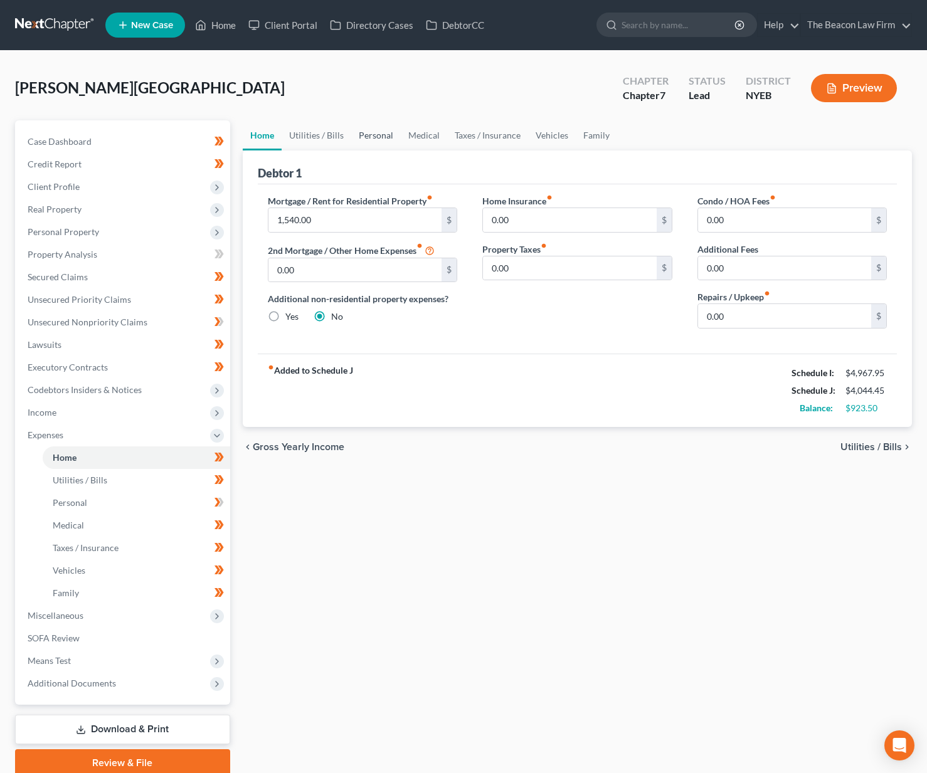
click at [382, 135] on link "Personal" at bounding box center [376, 135] width 50 height 30
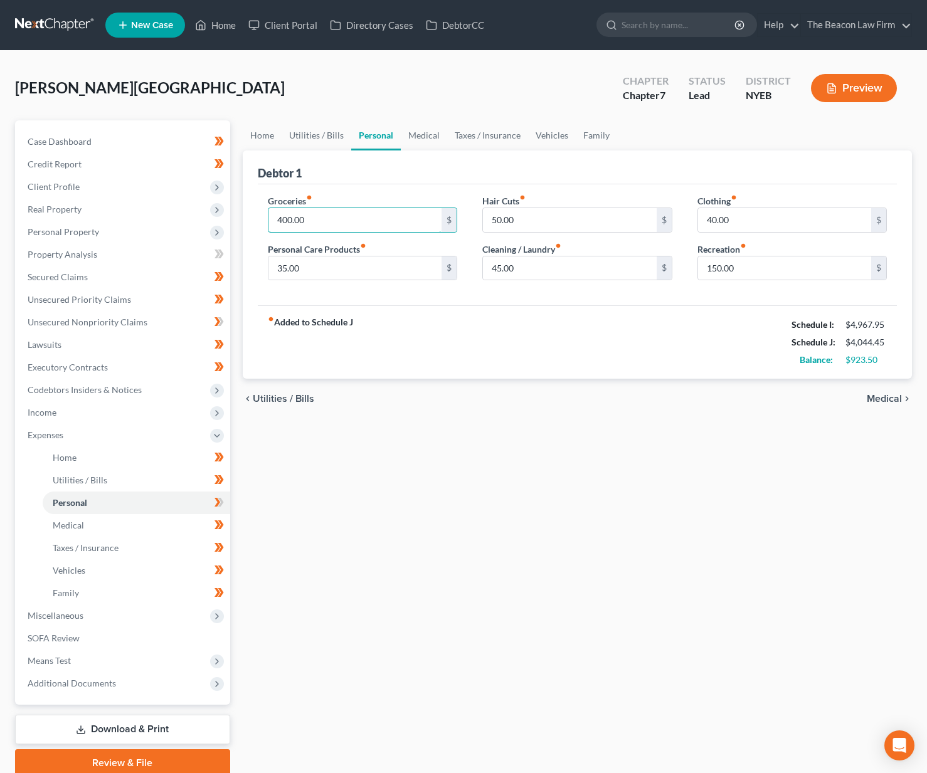
drag, startPoint x: 313, startPoint y: 220, endPoint x: 250, endPoint y: 214, distance: 63.6
click at [251, 214] on div "Debtor 1 Groceries fiber_manual_record 400.00 $ Personal Care Products fiber_ma…" at bounding box center [578, 264] width 670 height 229
type input "1,100"
click at [429, 135] on link "Medical" at bounding box center [424, 135] width 46 height 30
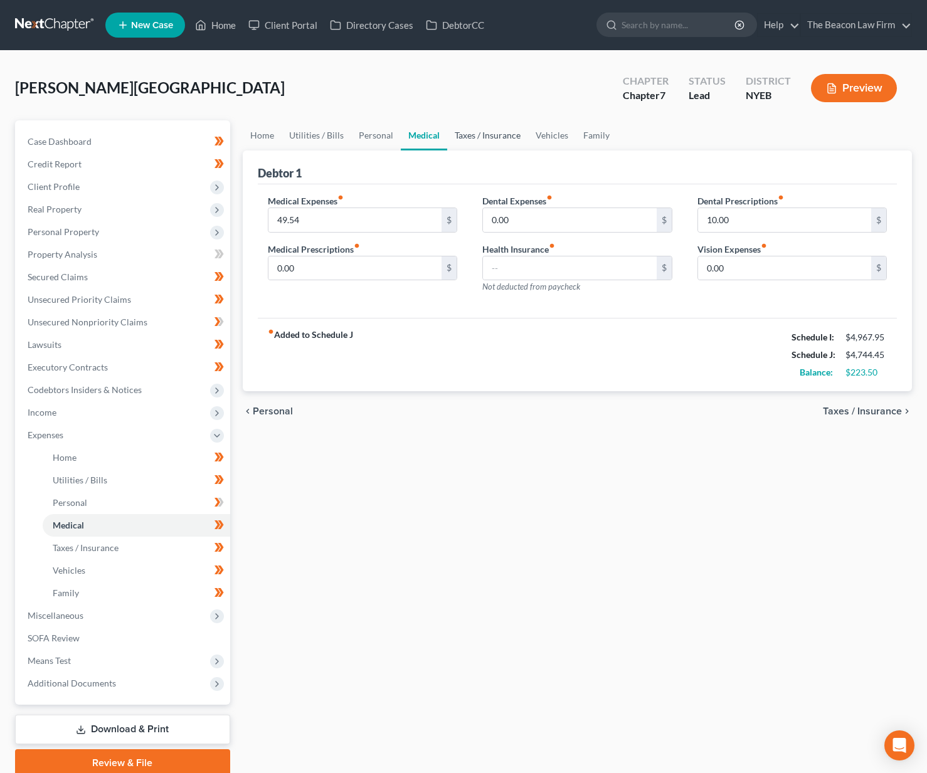
click at [475, 138] on link "Taxes / Insurance" at bounding box center [487, 135] width 81 height 30
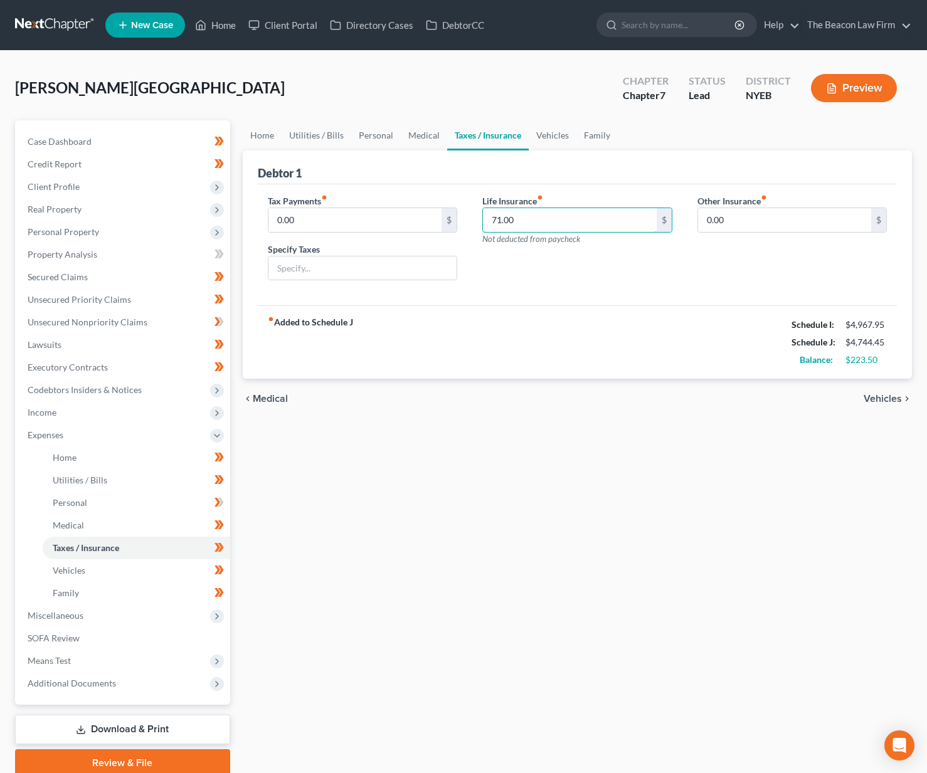
drag, startPoint x: 520, startPoint y: 223, endPoint x: 476, endPoint y: 220, distance: 44.0
click at [476, 220] on div "Life Insurance fiber_manual_record 71.00 $ Not deducted from paycheck" at bounding box center [577, 242] width 215 height 97
click at [552, 137] on link "Vehicles" at bounding box center [553, 135] width 48 height 30
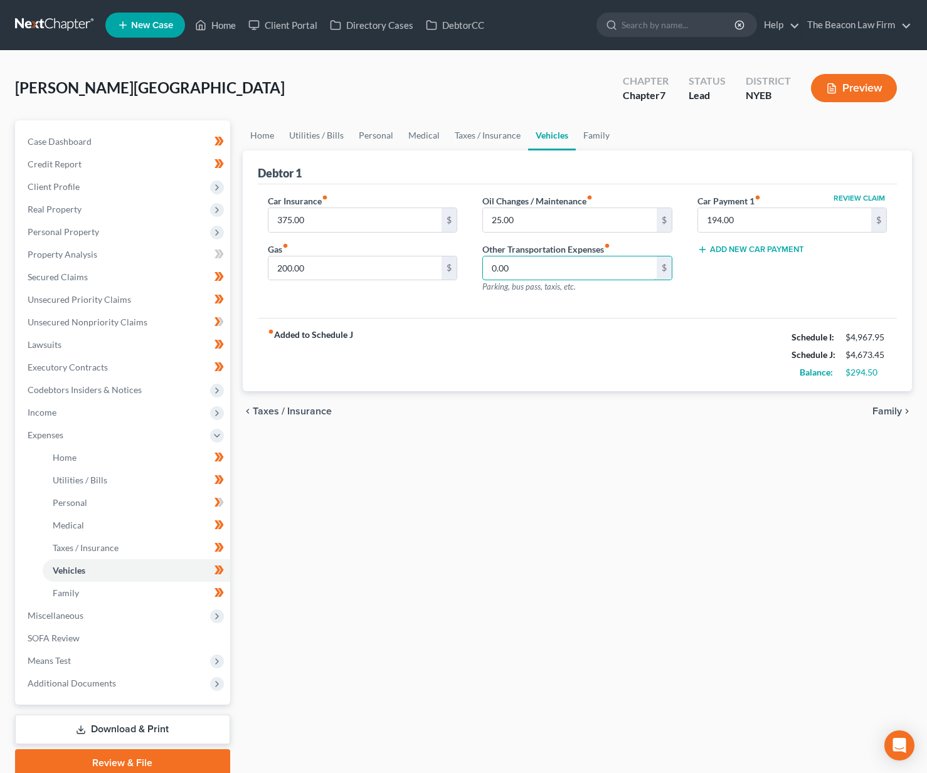
drag, startPoint x: 531, startPoint y: 267, endPoint x: 476, endPoint y: 262, distance: 54.8
click at [475, 263] on div "Oil Changes / Maintenance fiber_manual_record 25.00 $ Other Transportation Expe…" at bounding box center [577, 248] width 215 height 109
type input "50"
drag, startPoint x: 589, startPoint y: 222, endPoint x: 465, endPoint y: 215, distance: 124.3
click at [465, 215] on div "Car Insurance fiber_manual_record 375.00 $ Gas fiber_manual_record 200.00 $ Oil…" at bounding box center [577, 248] width 645 height 109
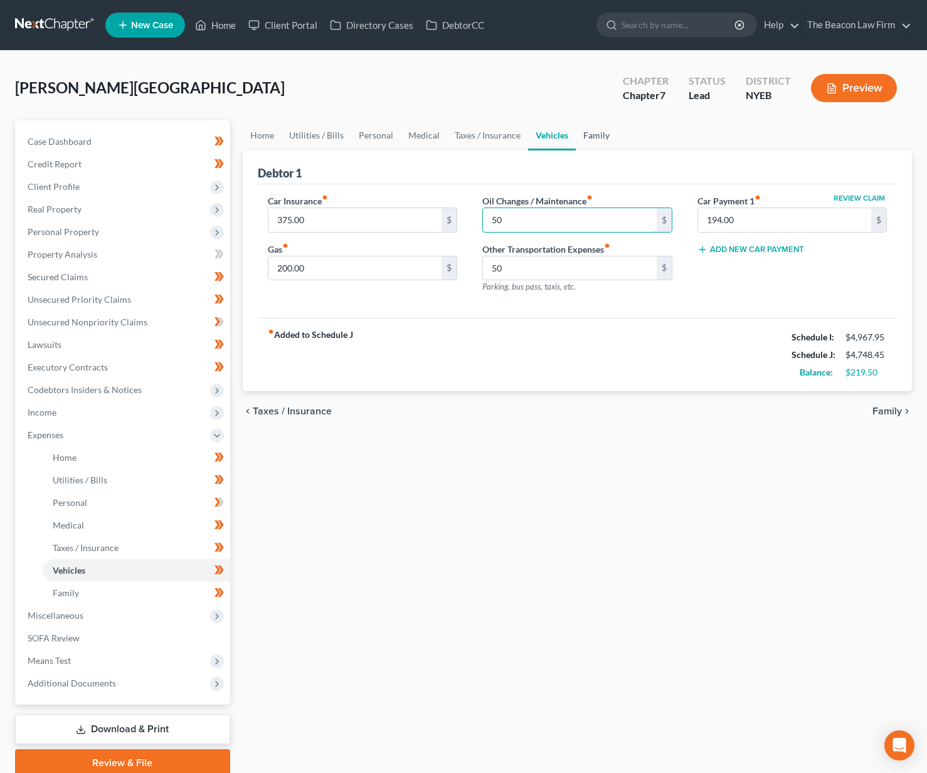
type input "50"
drag, startPoint x: 601, startPoint y: 134, endPoint x: 594, endPoint y: 136, distance: 6.5
click at [601, 134] on link "Family" at bounding box center [596, 135] width 41 height 30
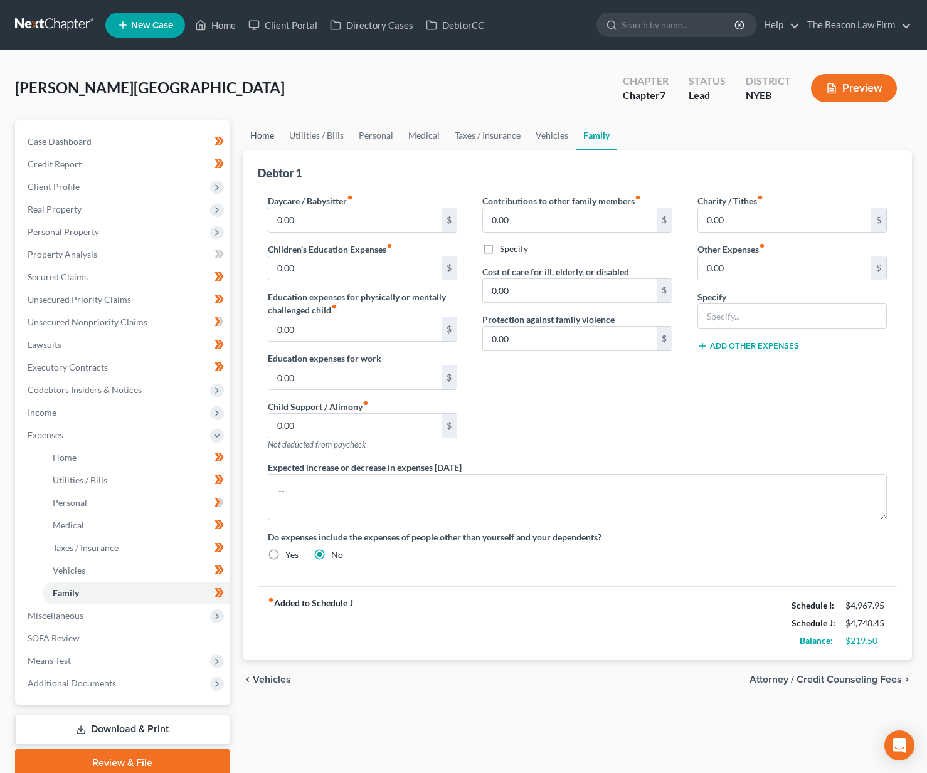
click at [266, 134] on link "Home" at bounding box center [262, 135] width 39 height 30
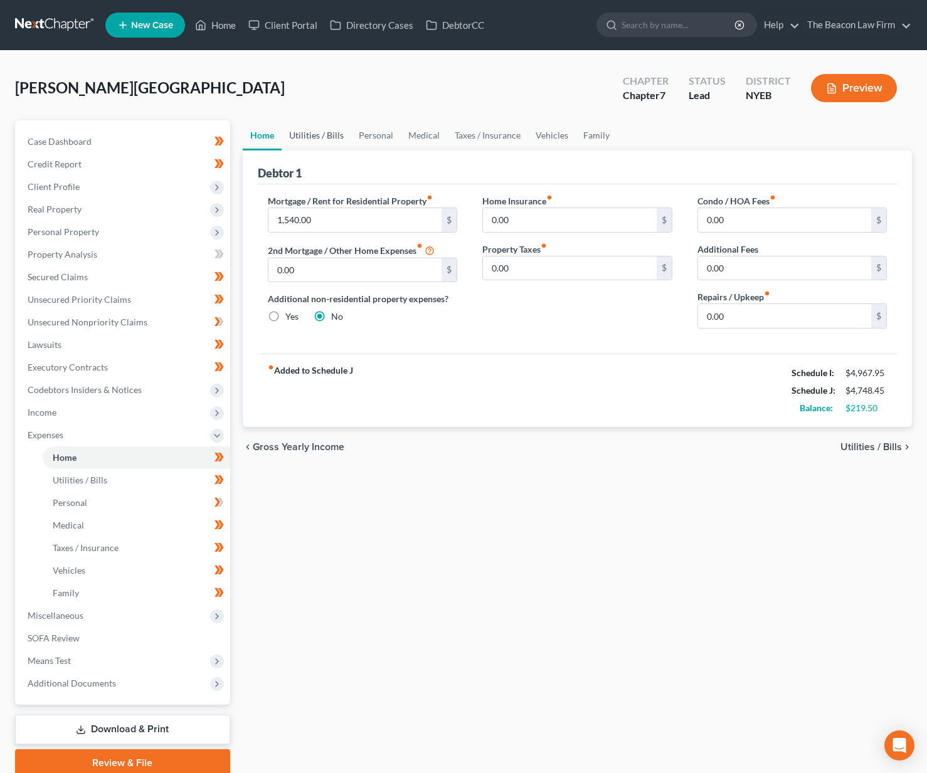
click at [302, 136] on link "Utilities / Bills" at bounding box center [317, 135] width 70 height 30
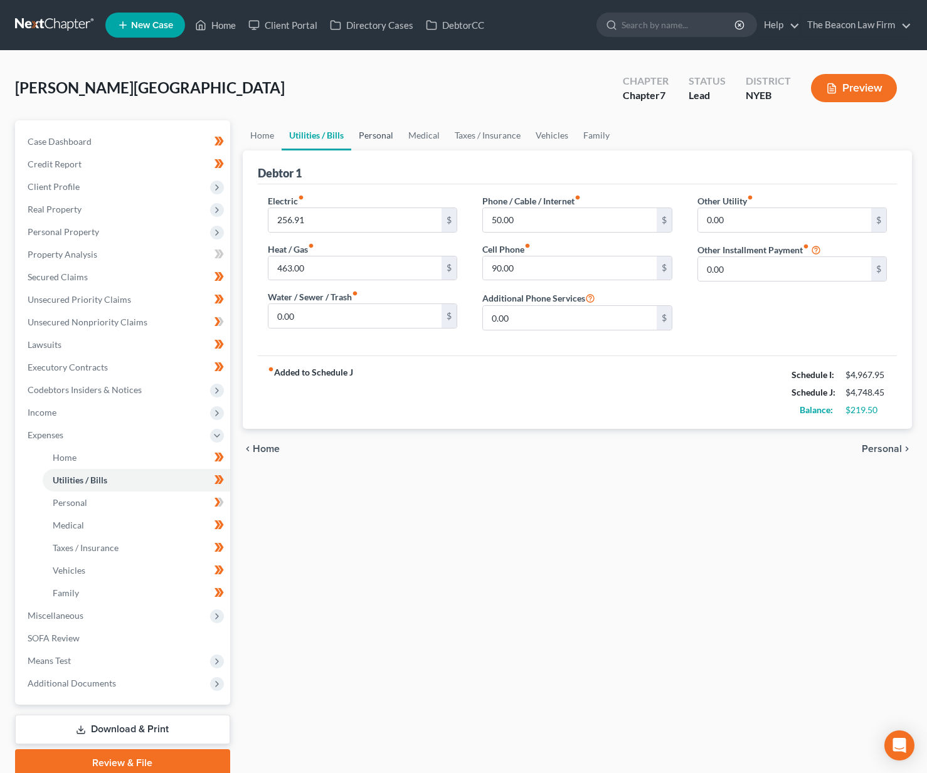
click at [364, 139] on link "Personal" at bounding box center [376, 135] width 50 height 30
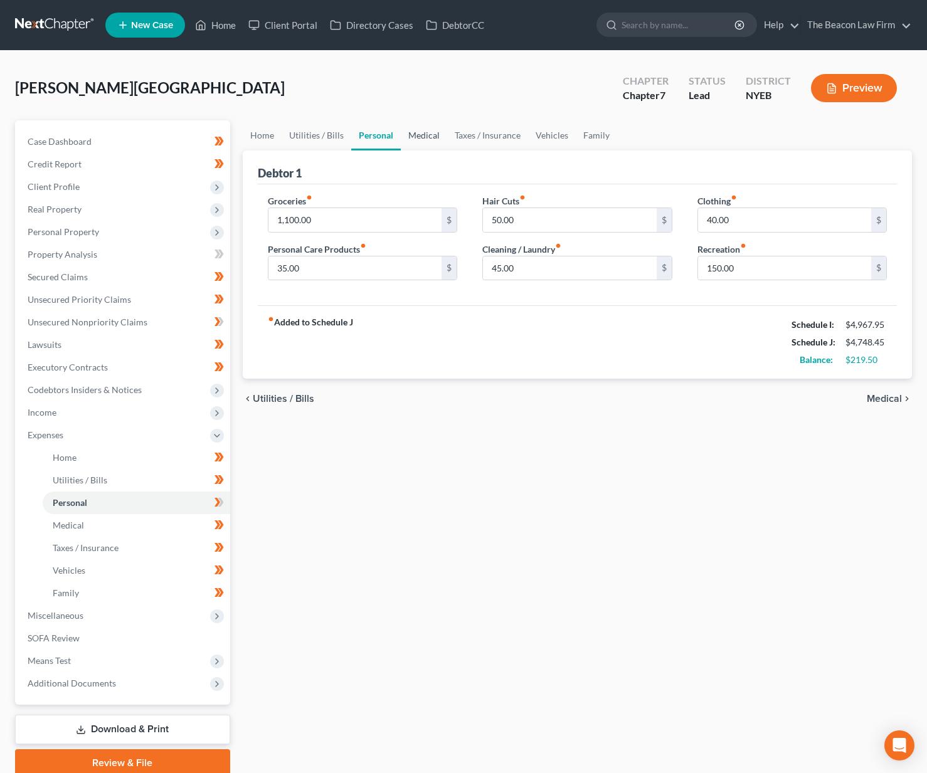
click at [420, 135] on link "Medical" at bounding box center [424, 135] width 46 height 30
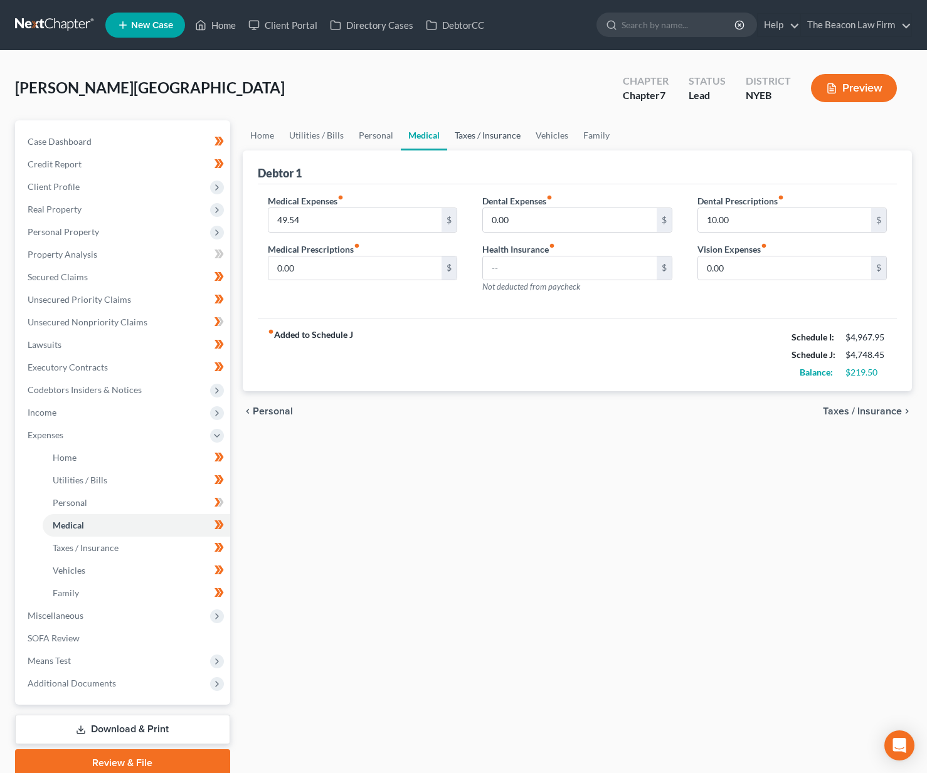
click at [474, 139] on link "Taxes / Insurance" at bounding box center [487, 135] width 81 height 30
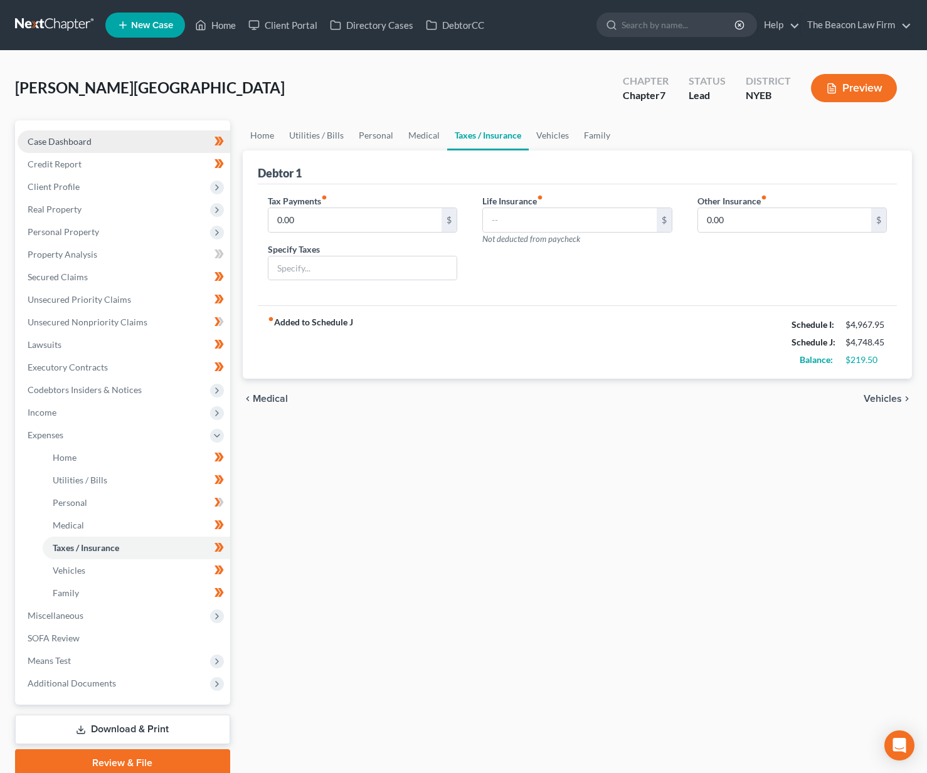
click at [84, 143] on span "Case Dashboard" at bounding box center [60, 141] width 64 height 11
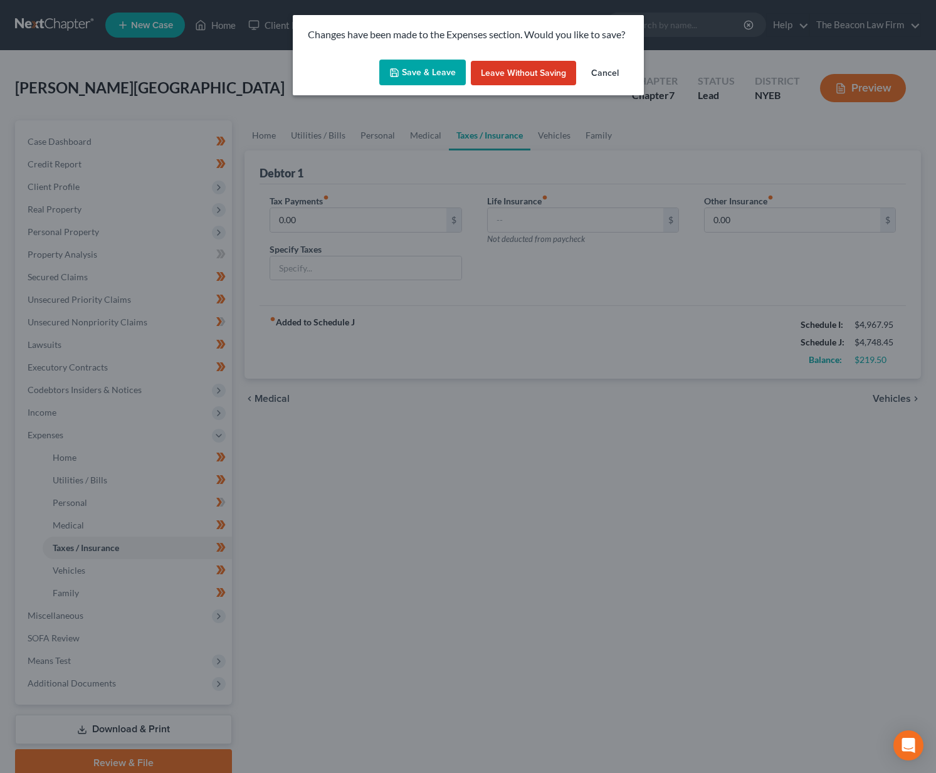
click at [430, 71] on button "Save & Leave" at bounding box center [422, 73] width 87 height 26
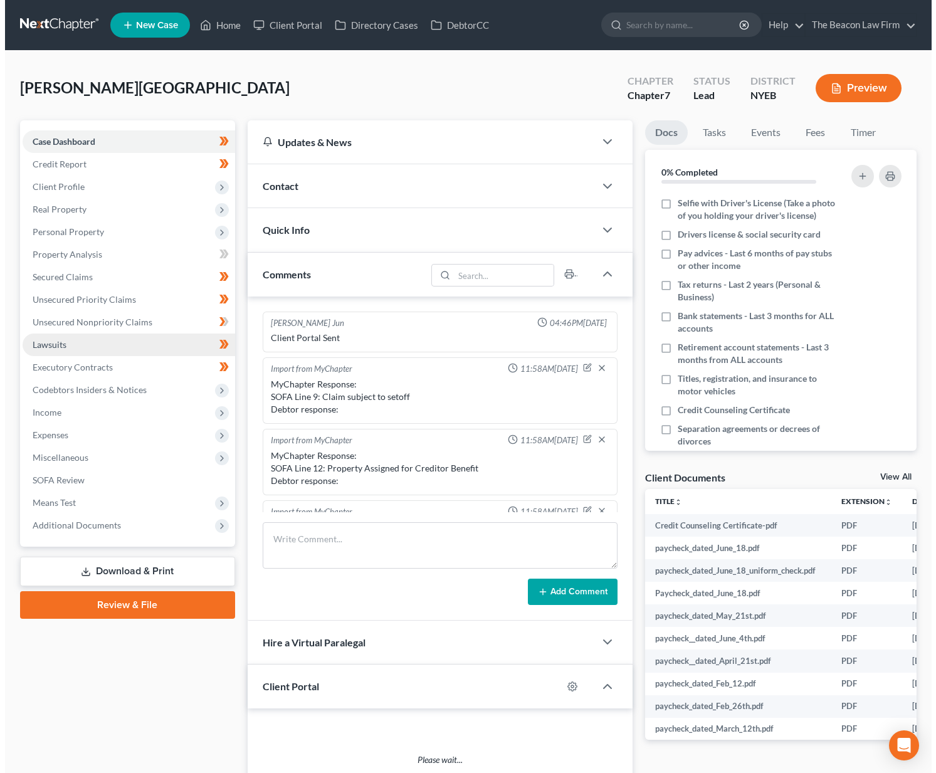
scroll to position [313, 0]
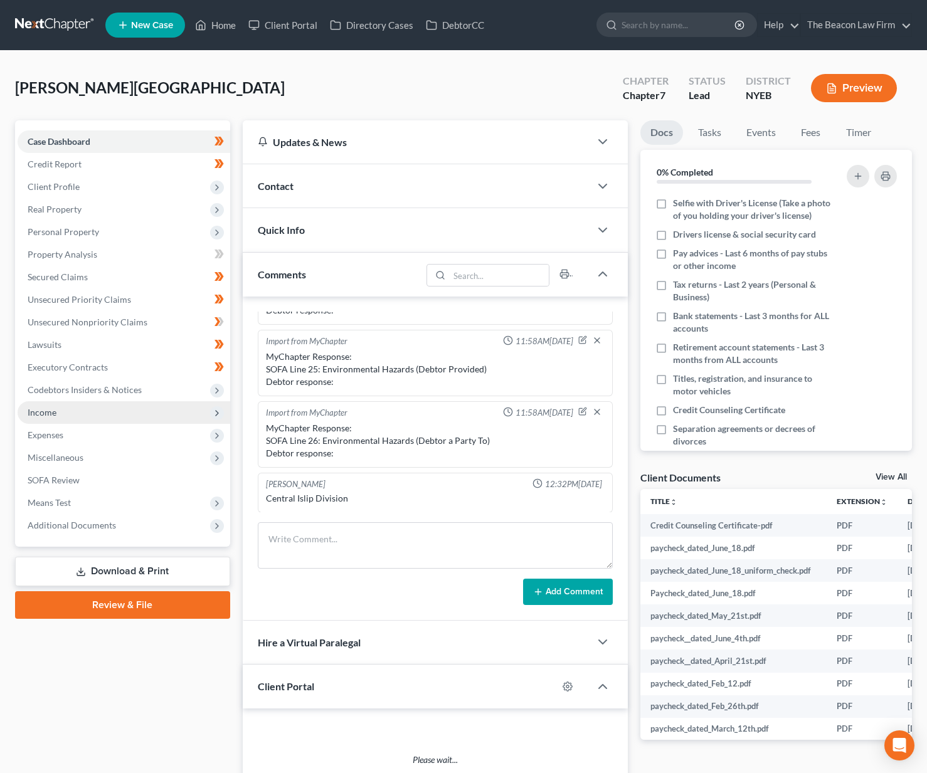
click at [106, 416] on span "Income" at bounding box center [124, 412] width 213 height 23
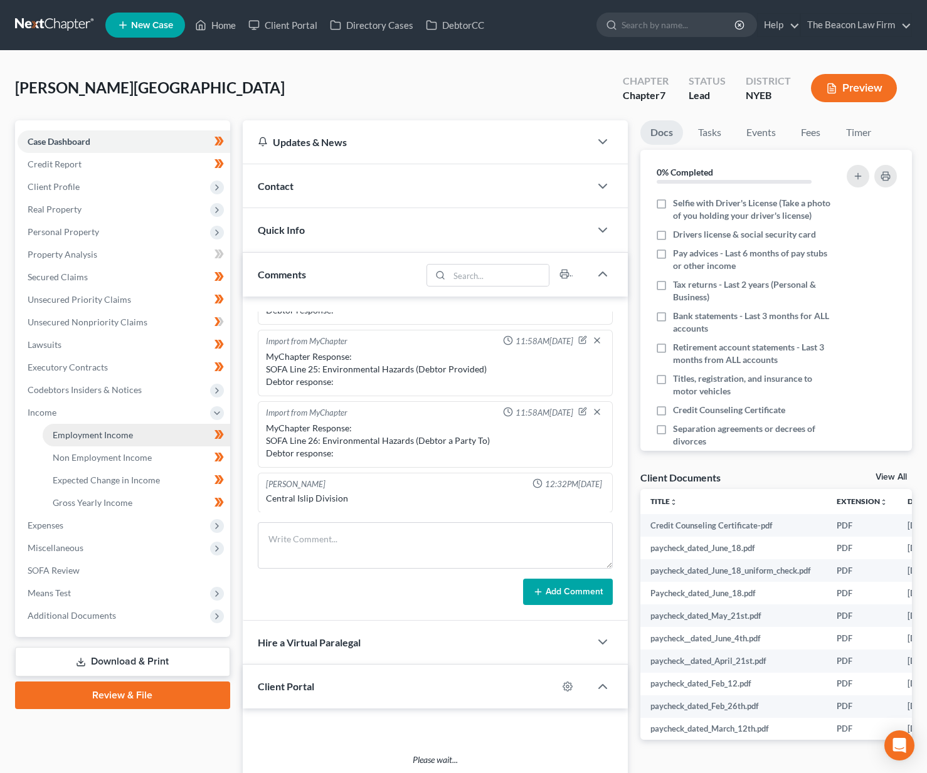
drag, startPoint x: 103, startPoint y: 434, endPoint x: 118, endPoint y: 437, distance: 14.6
click at [104, 436] on span "Employment Income" at bounding box center [93, 434] width 80 height 11
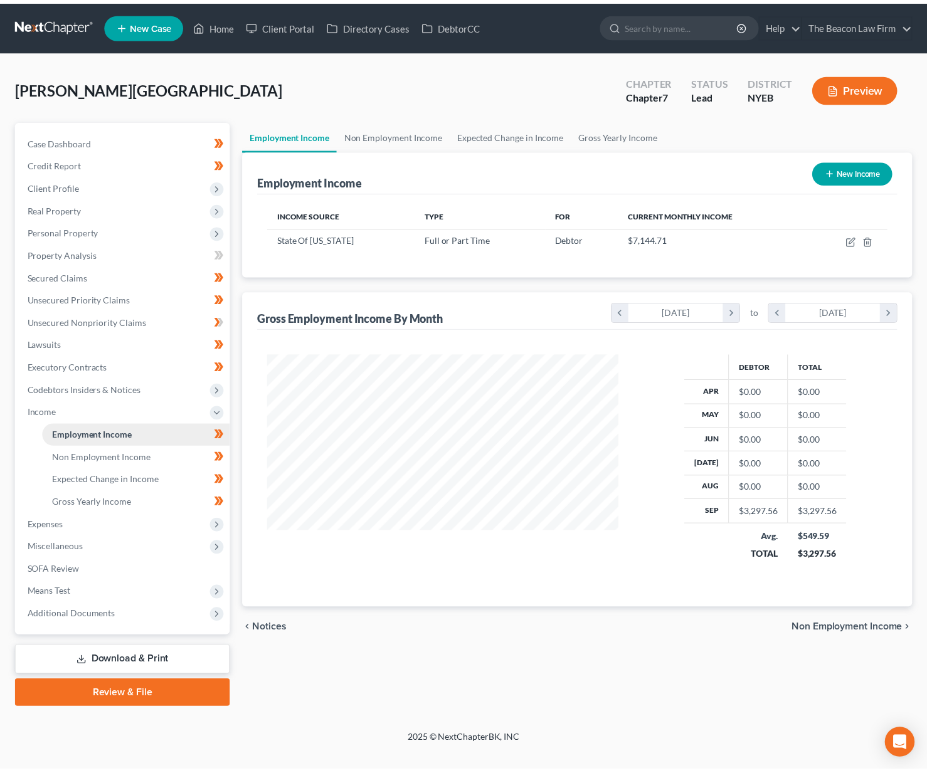
scroll to position [225, 380]
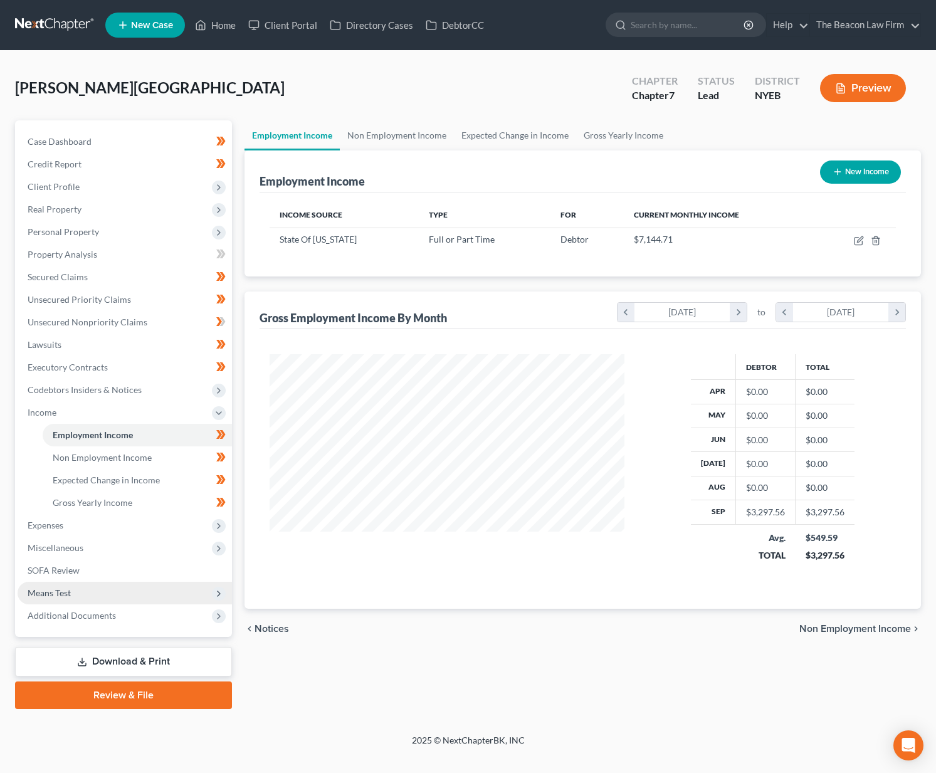
click at [75, 586] on span "Means Test" at bounding box center [125, 593] width 214 height 23
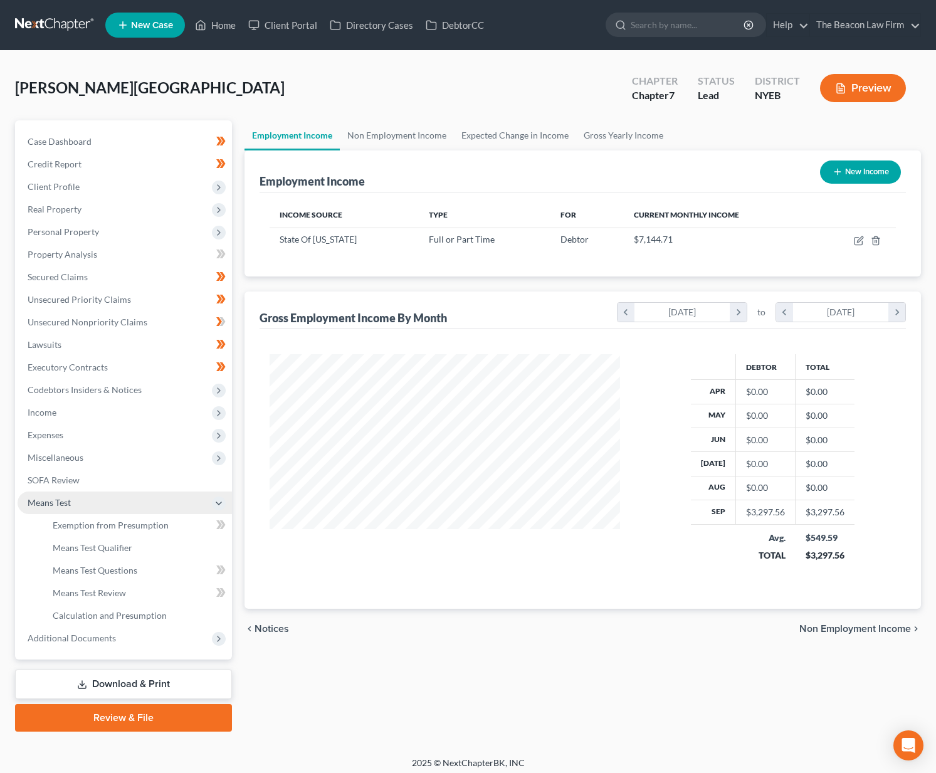
scroll to position [626737, 626586]
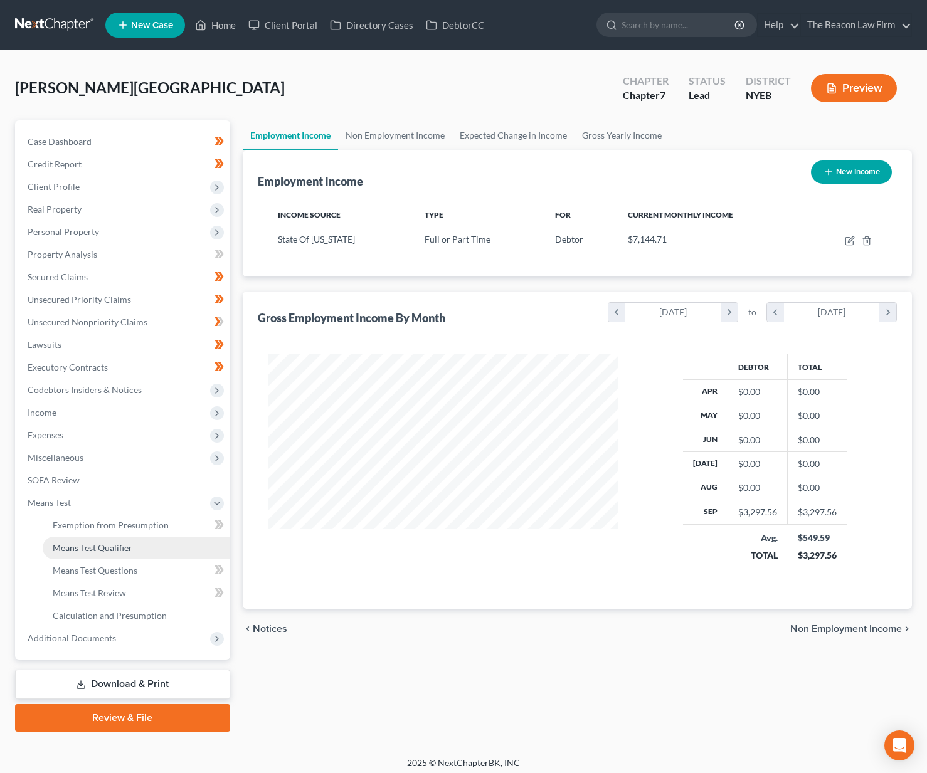
click at [93, 550] on span "Means Test Qualifier" at bounding box center [93, 547] width 80 height 11
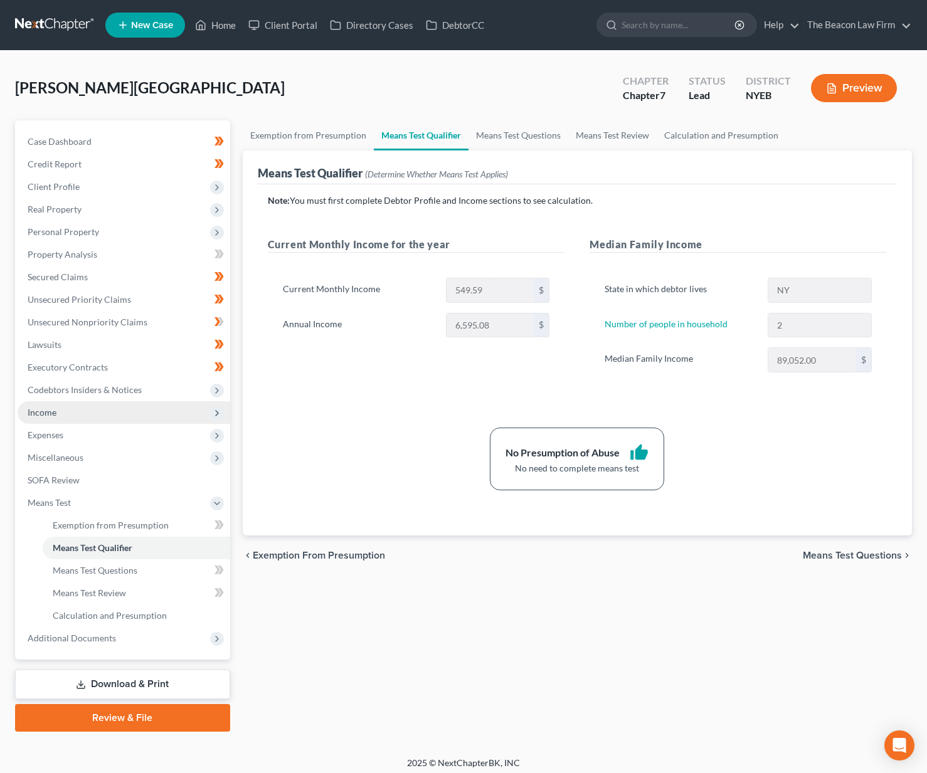
click at [46, 419] on span "Income" at bounding box center [124, 412] width 213 height 23
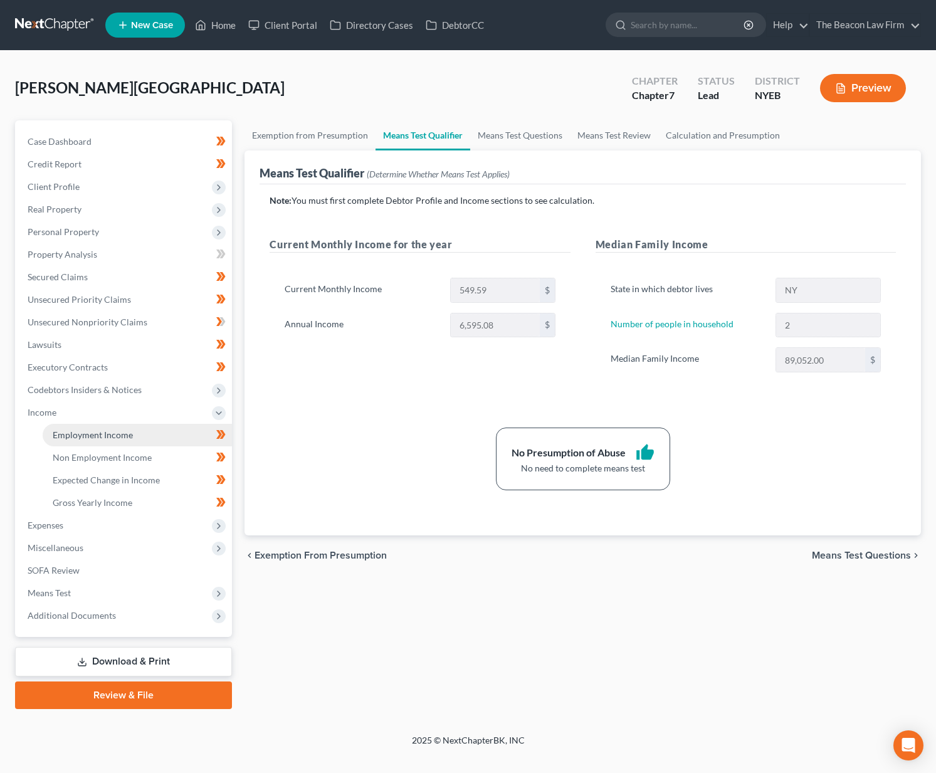
click at [52, 431] on link "Employment Income" at bounding box center [137, 435] width 189 height 23
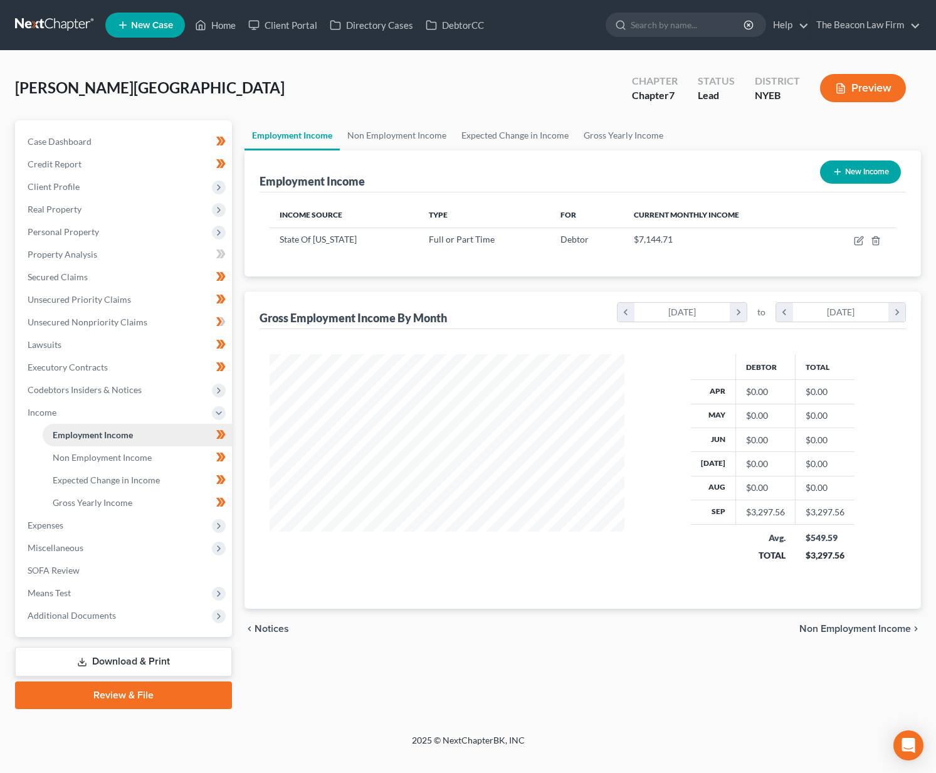
scroll to position [225, 380]
click at [855, 234] on td at bounding box center [856, 240] width 80 height 24
click at [858, 243] on icon "button" at bounding box center [859, 241] width 10 height 10
select select "0"
select select "35"
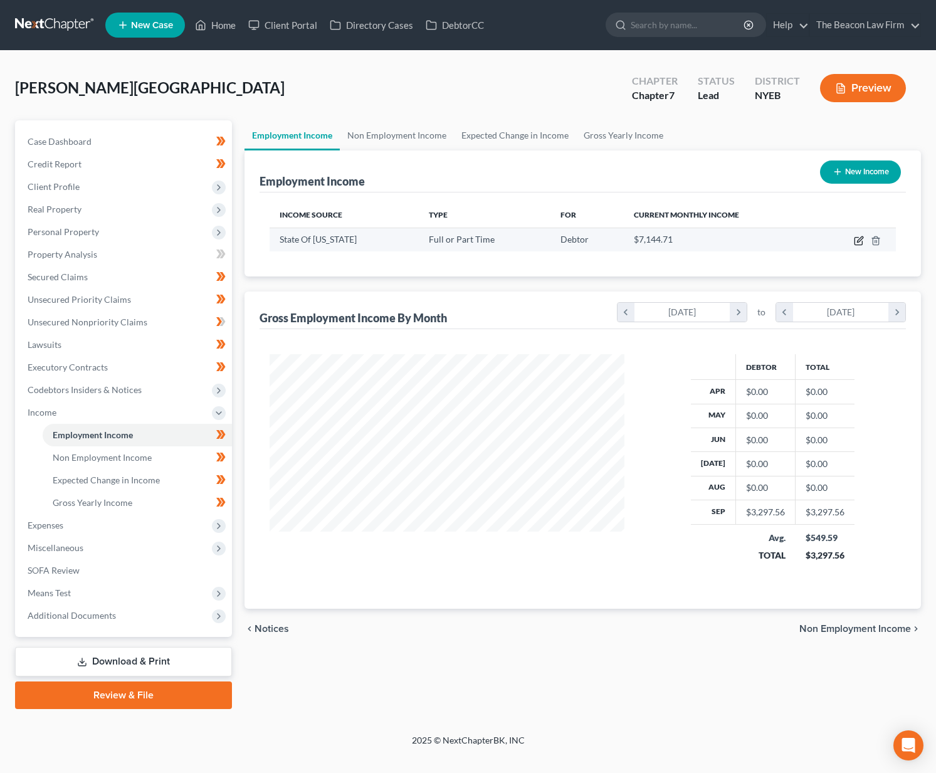
select select "2"
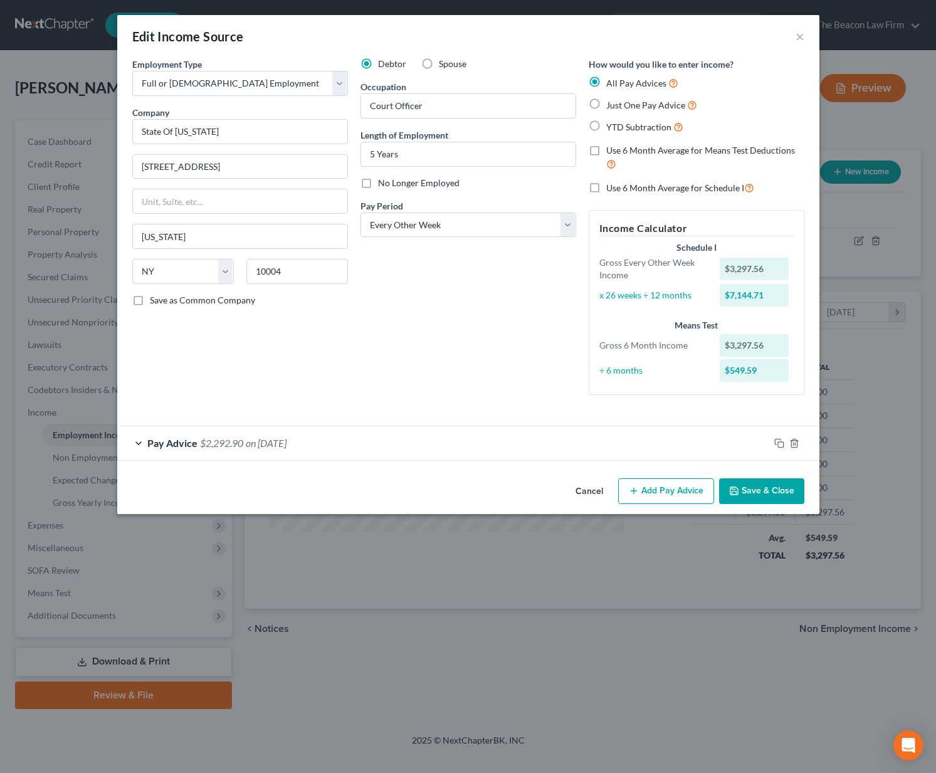
click at [589, 490] on button "Cancel" at bounding box center [590, 492] width 48 height 25
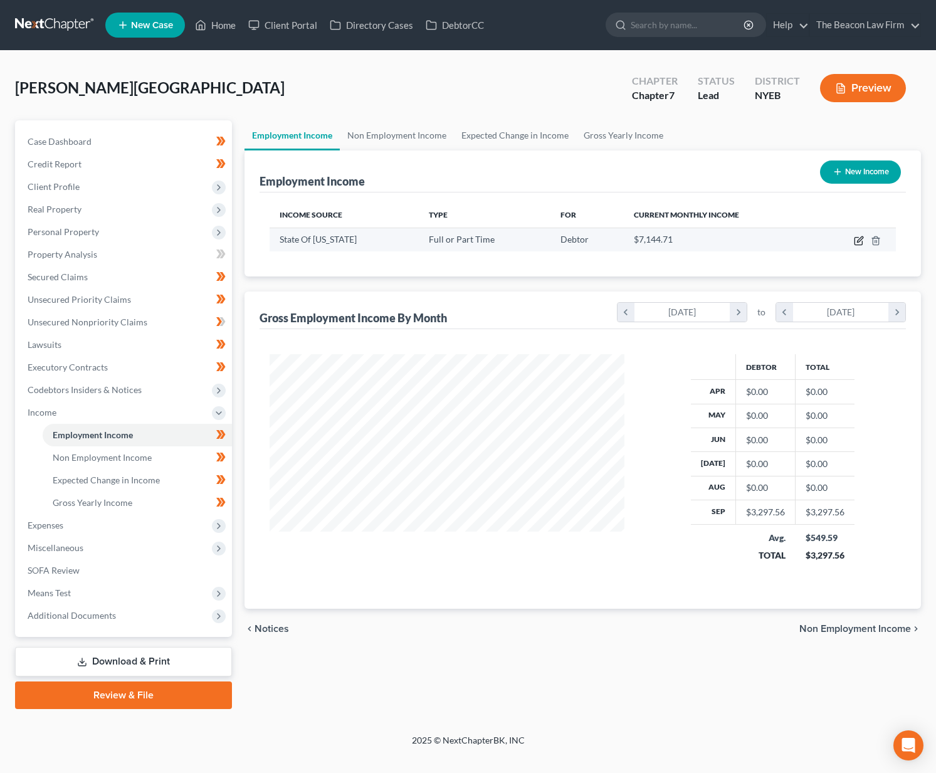
click at [860, 240] on icon "button" at bounding box center [859, 241] width 10 height 10
select select "0"
select select "35"
select select "2"
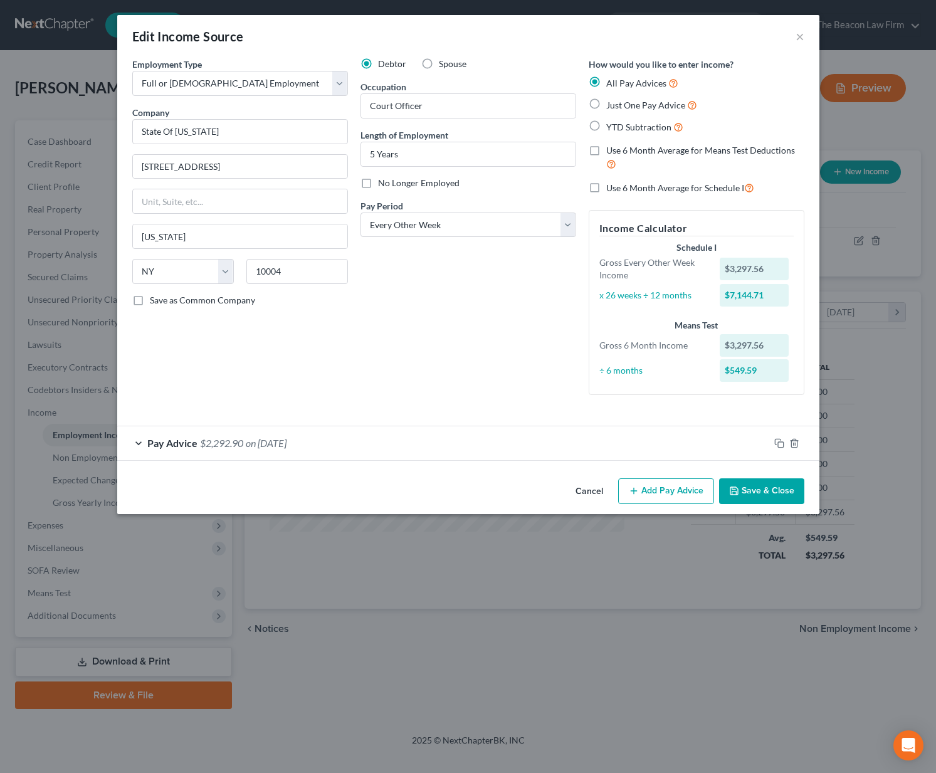
click at [606, 108] on label "Just One Pay Advice" at bounding box center [651, 105] width 91 height 14
click at [611, 106] on input "Just One Pay Advice" at bounding box center [615, 102] width 8 height 8
radio input "true"
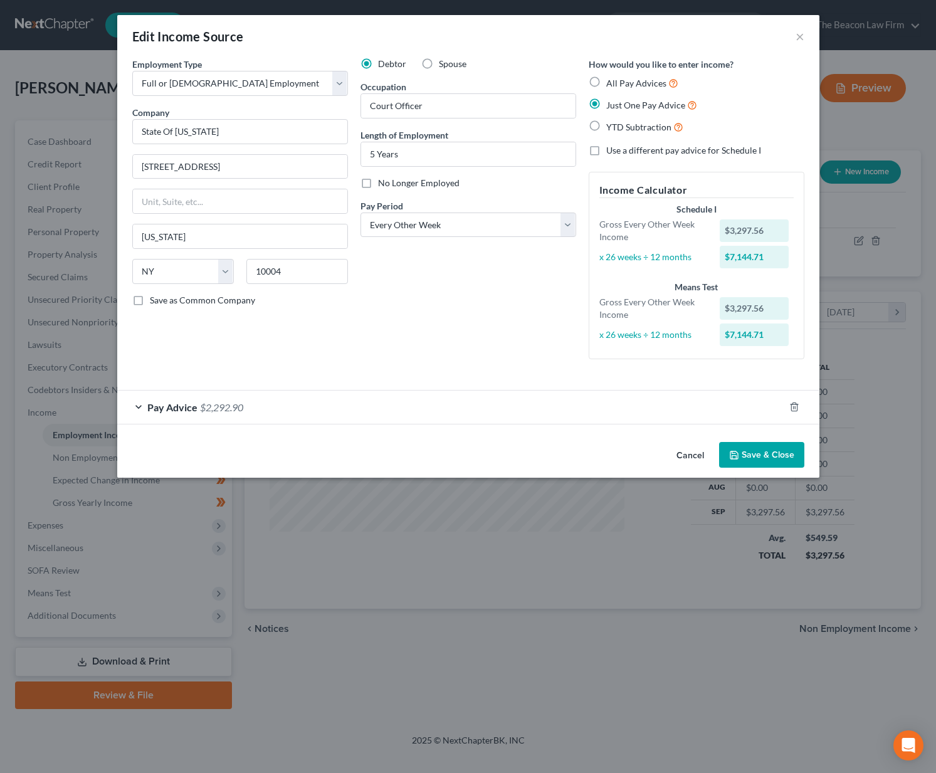
click at [622, 88] on label "All Pay Advices" at bounding box center [642, 83] width 72 height 14
click at [619, 84] on input "All Pay Advices" at bounding box center [615, 80] width 8 height 8
radio input "true"
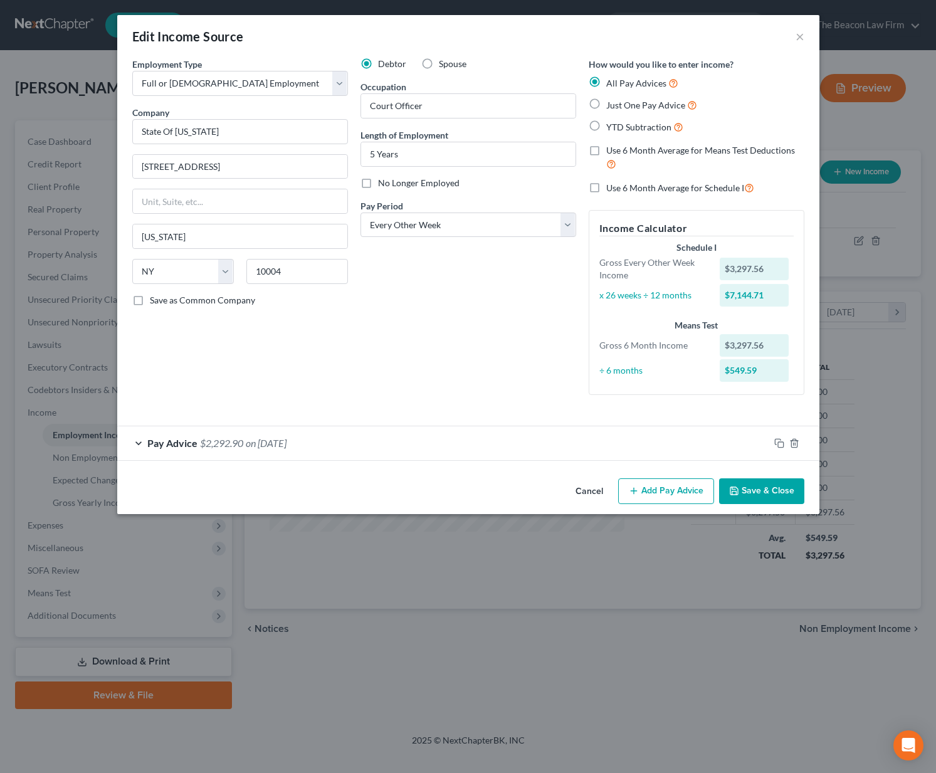
click at [624, 102] on span "Just One Pay Advice" at bounding box center [645, 105] width 79 height 11
click at [619, 102] on input "Just One Pay Advice" at bounding box center [615, 102] width 8 height 8
radio input "true"
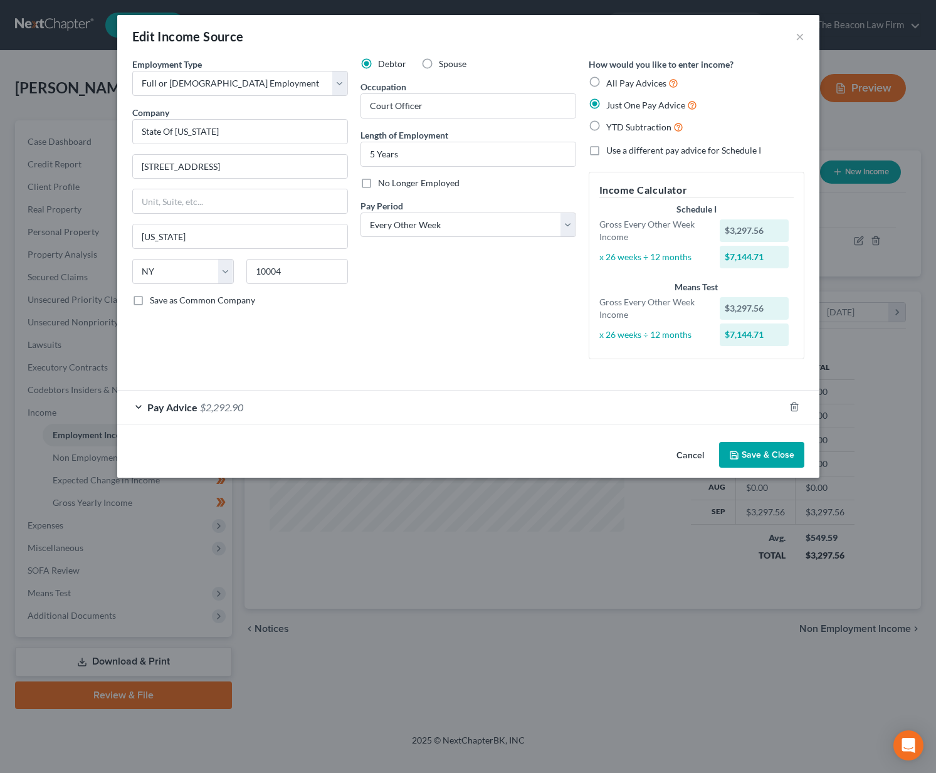
click at [692, 453] on button "Cancel" at bounding box center [690, 455] width 48 height 25
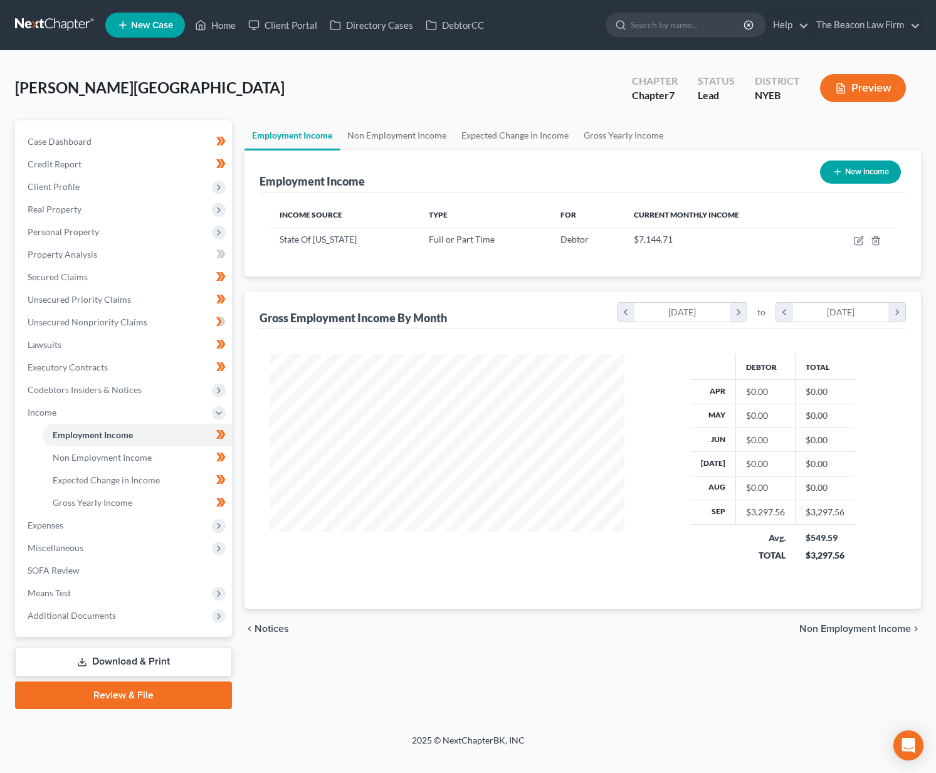
click at [63, 27] on link at bounding box center [55, 25] width 80 height 23
